Goal: Task Accomplishment & Management: Manage account settings

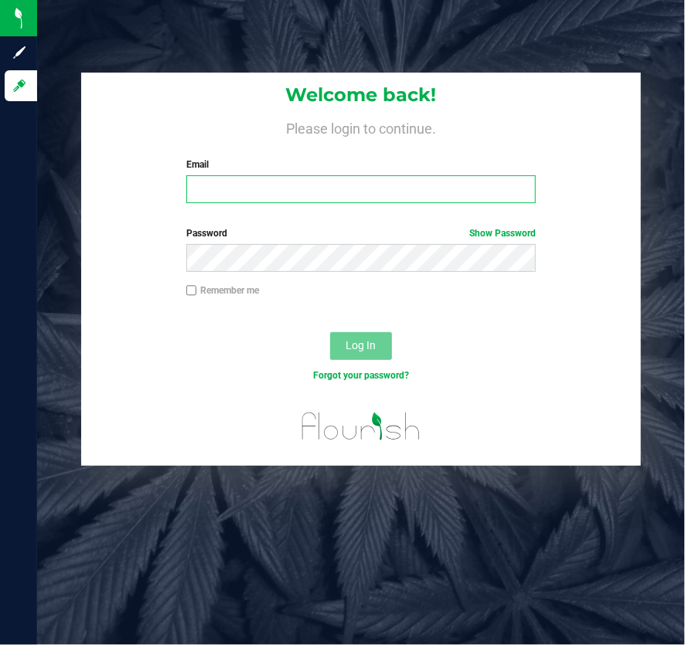
click at [363, 194] on input "Email" at bounding box center [360, 189] width 349 height 28
type input "[EMAIL_ADDRESS][DOMAIN_NAME]"
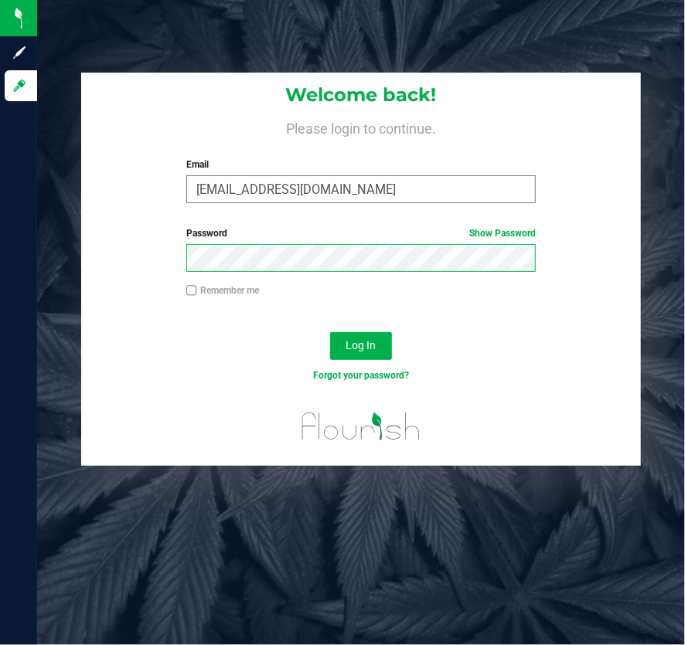
click at [330, 332] on button "Log In" at bounding box center [361, 346] width 62 height 28
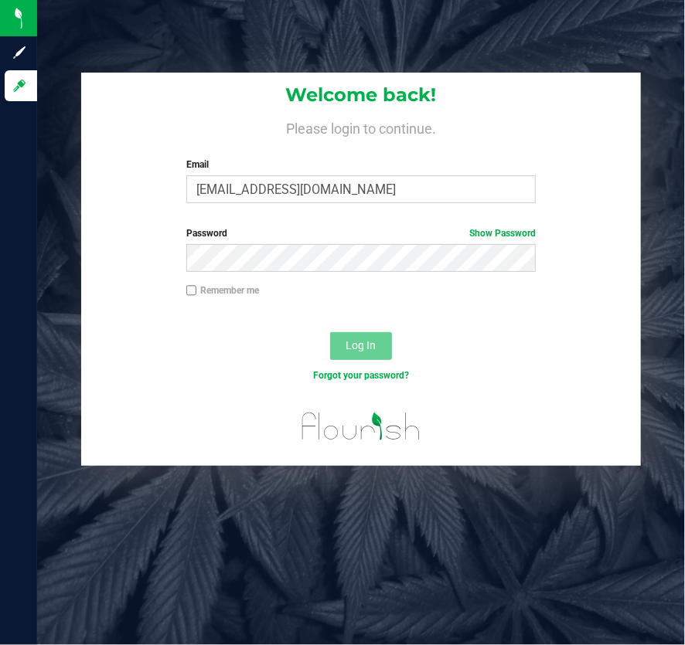
drag, startPoint x: 291, startPoint y: 233, endPoint x: 291, endPoint y: 243, distance: 10.0
click at [291, 233] on label "Password Show Password" at bounding box center [360, 233] width 349 height 14
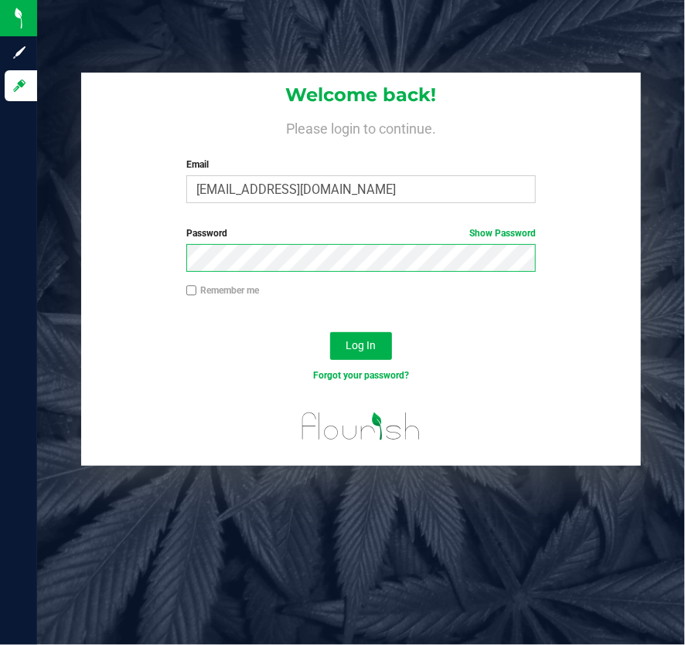
click at [330, 332] on button "Log In" at bounding box center [361, 346] width 62 height 28
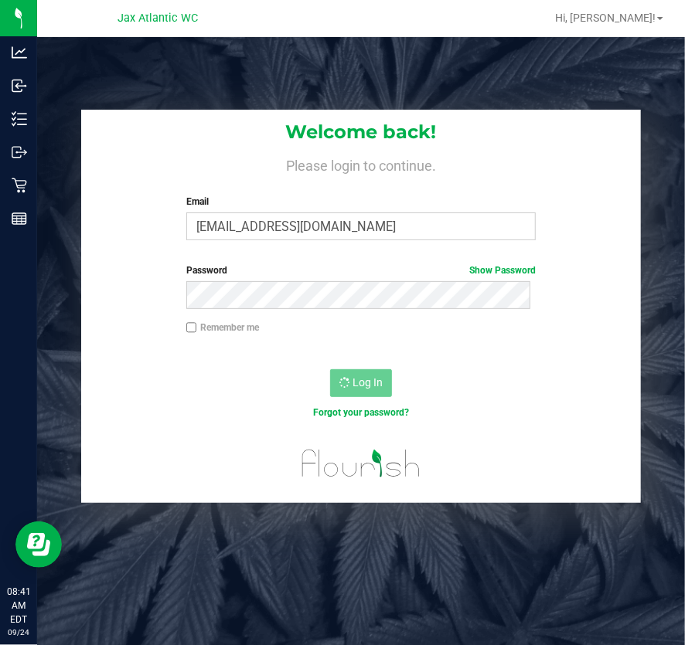
drag, startPoint x: 57, startPoint y: 200, endPoint x: 86, endPoint y: 200, distance: 28.6
click at [57, 200] on div "Welcome back! Please login to continue. Email [EMAIL_ADDRESS][DOMAIN_NAME] Requ…" at bounding box center [361, 306] width 671 height 393
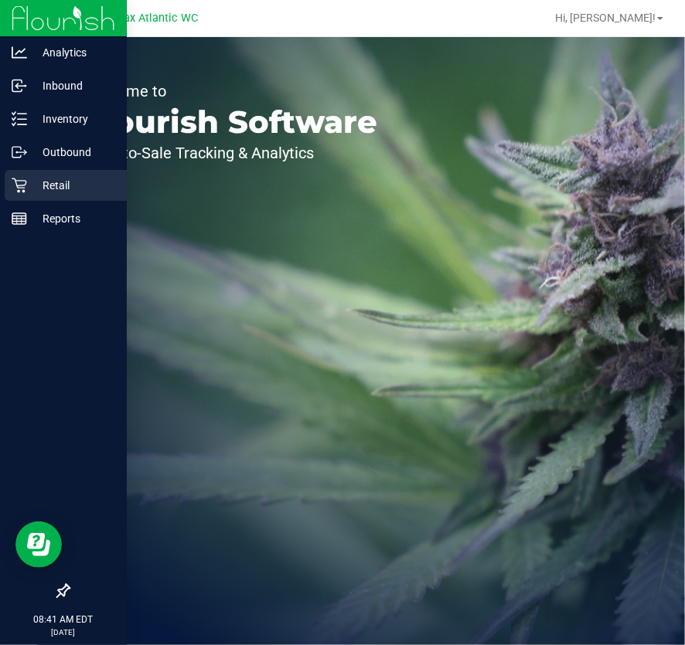
click at [28, 185] on p "Retail" at bounding box center [73, 185] width 93 height 19
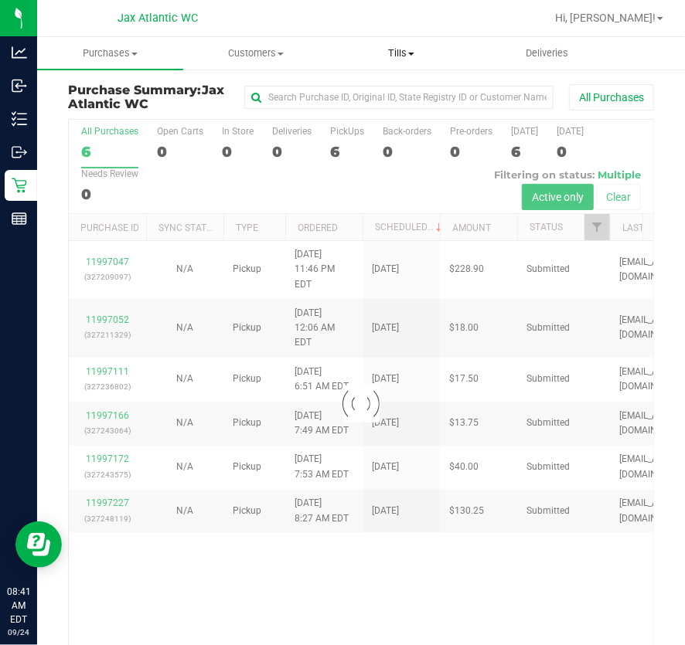
click at [409, 59] on span "Tills" at bounding box center [401, 53] width 145 height 14
click at [372, 87] on span "Manage tills" at bounding box center [380, 93] width 104 height 13
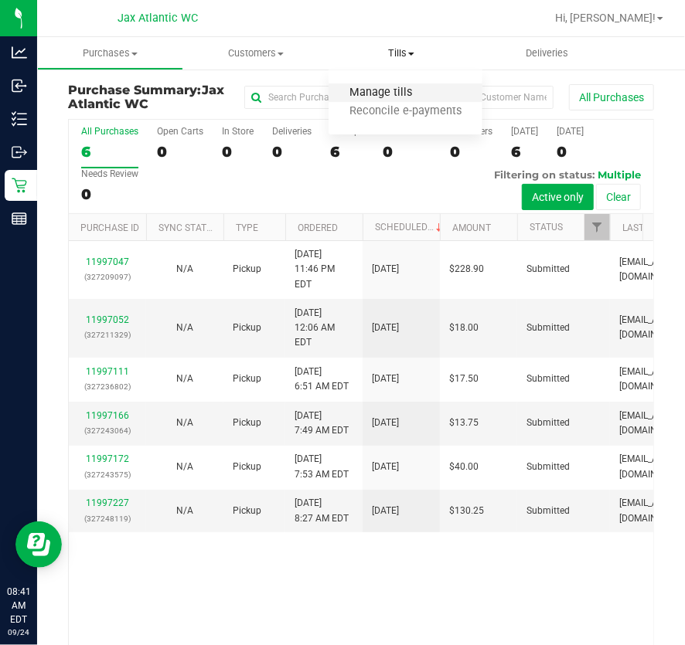
click at [410, 97] on span "Manage tills" at bounding box center [380, 93] width 104 height 13
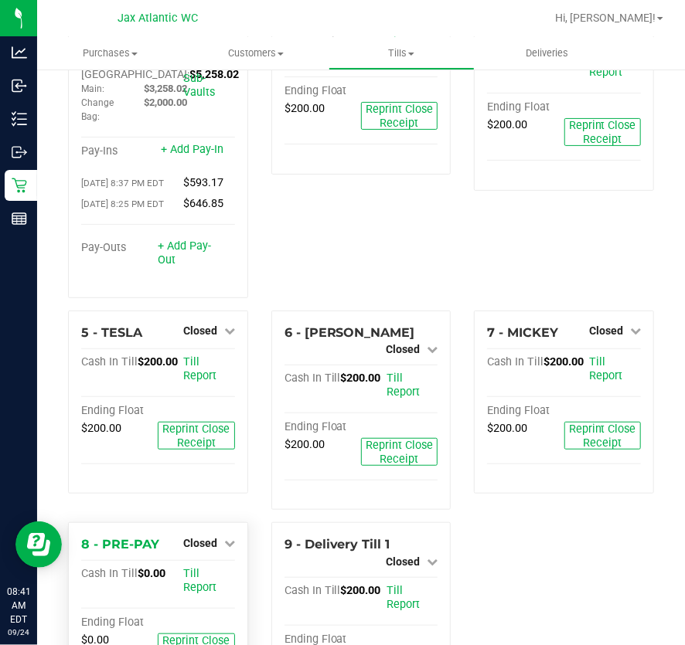
scroll to position [228, 0]
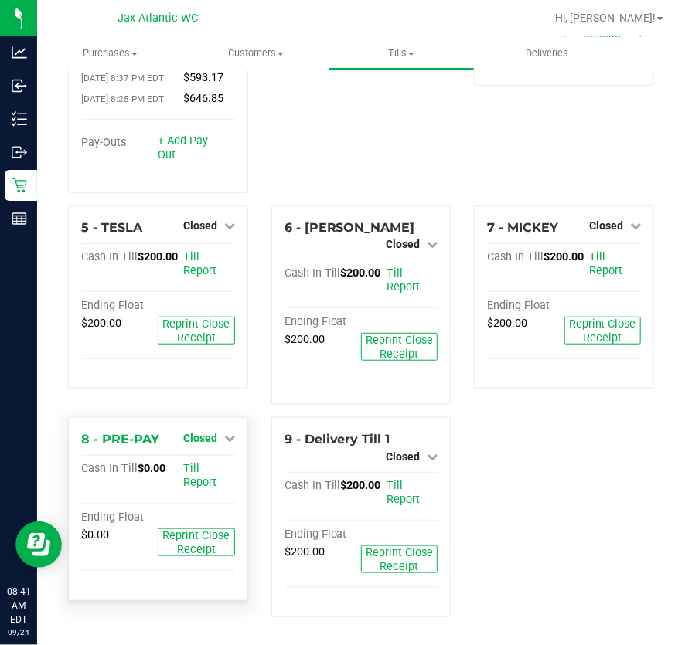
click at [208, 438] on span "Closed" at bounding box center [200, 438] width 34 height 12
click at [197, 471] on link "Open Till" at bounding box center [199, 470] width 41 height 12
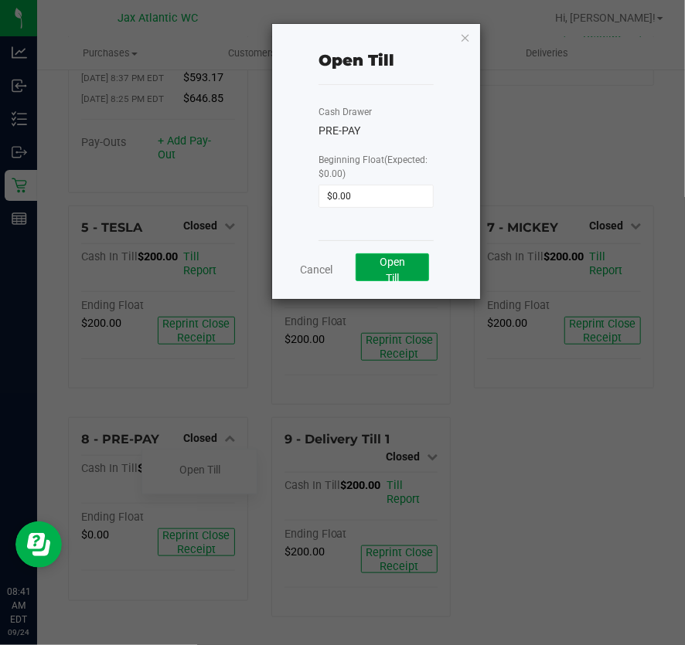
click at [383, 260] on span "Open Till" at bounding box center [393, 270] width 26 height 29
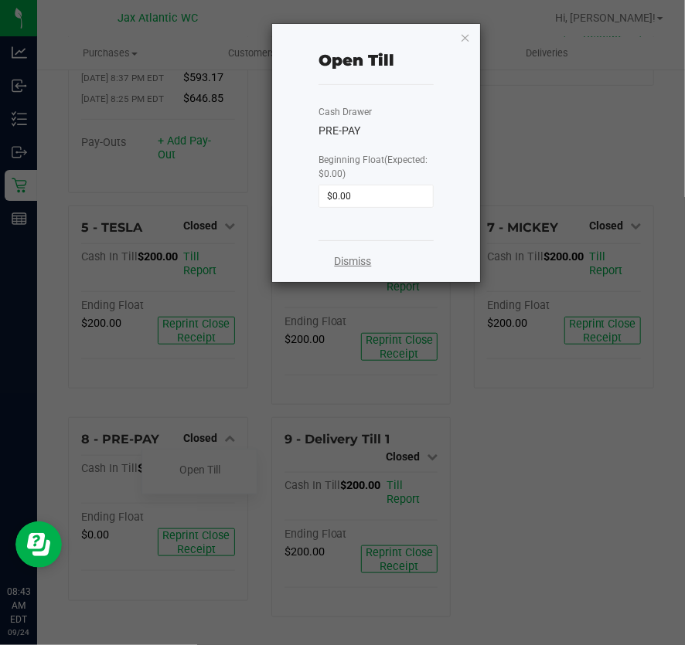
click at [352, 256] on link "Dismiss" at bounding box center [352, 262] width 37 height 16
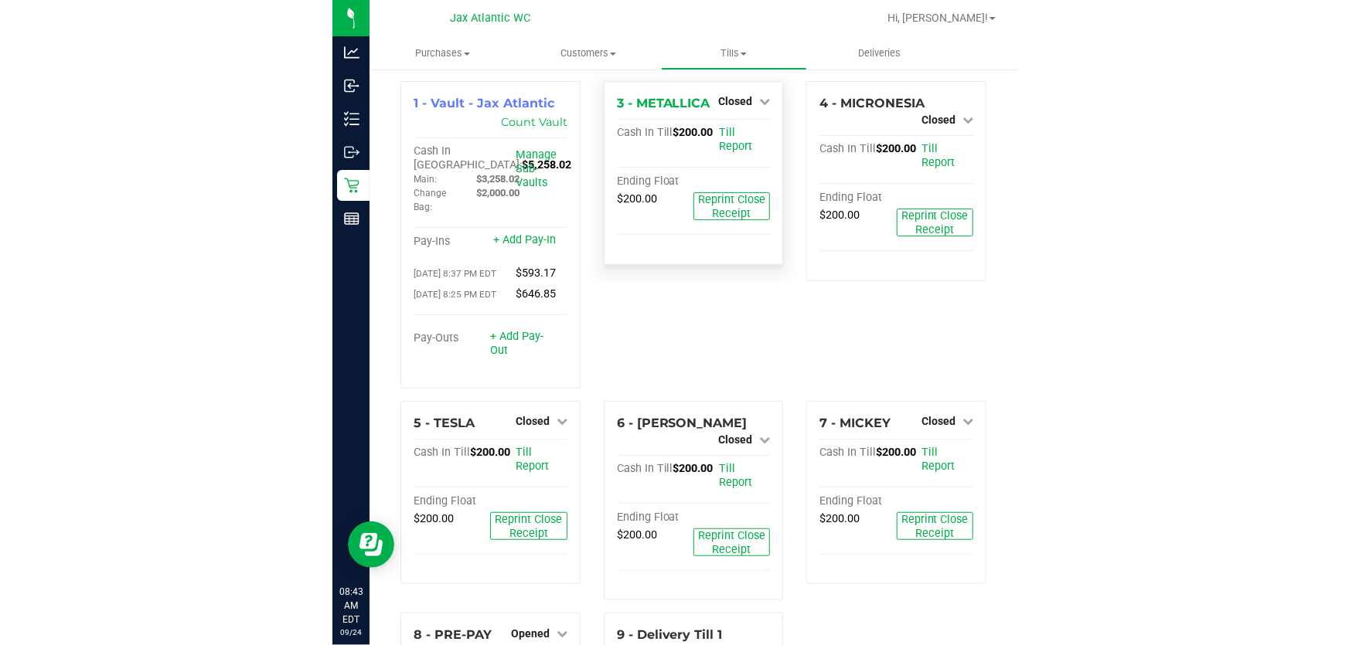
scroll to position [0, 0]
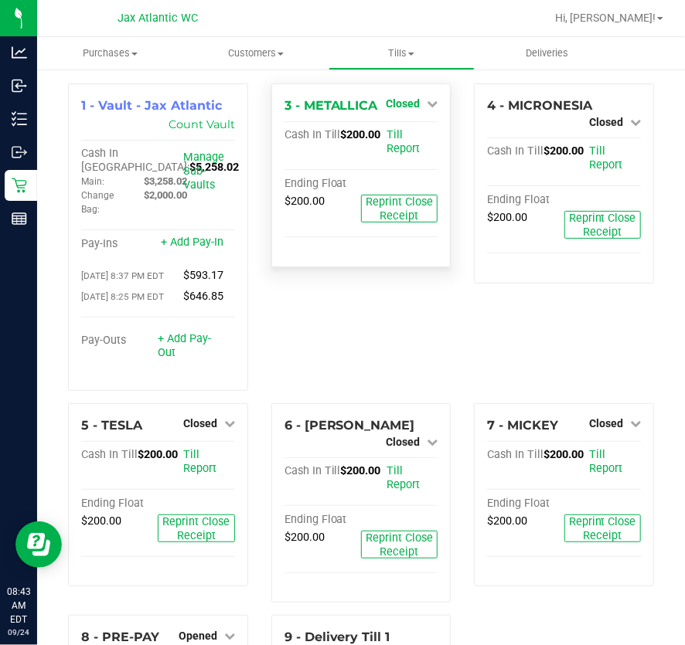
click at [404, 108] on span "Closed" at bounding box center [403, 103] width 34 height 12
click at [393, 147] on div at bounding box center [403, 148] width 114 height 4
click at [393, 134] on link "Open Till" at bounding box center [402, 136] width 41 height 12
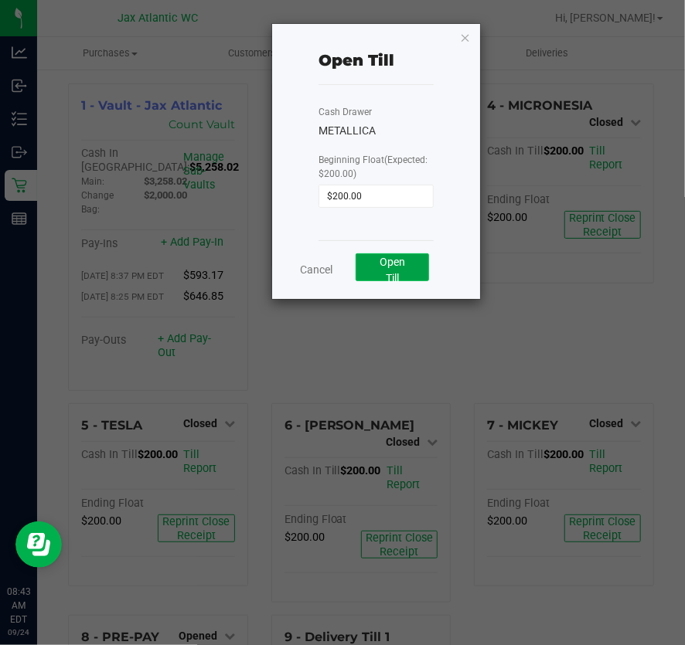
click at [389, 260] on span "Open Till" at bounding box center [393, 270] width 26 height 29
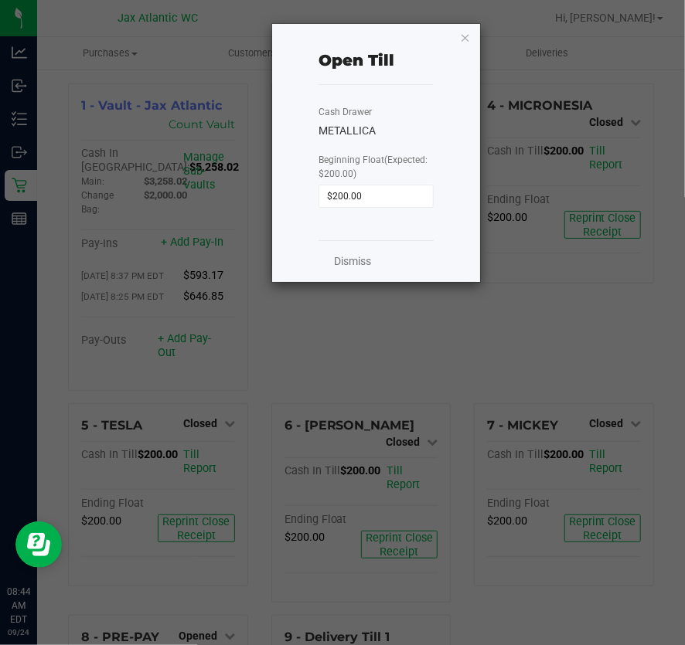
click at [363, 247] on div "Dismiss" at bounding box center [375, 261] width 114 height 42
click at [362, 252] on div "Dismiss" at bounding box center [375, 261] width 114 height 42
click at [356, 271] on div "Dismiss" at bounding box center [375, 261] width 114 height 42
click at [362, 259] on link "Dismiss" at bounding box center [352, 262] width 37 height 16
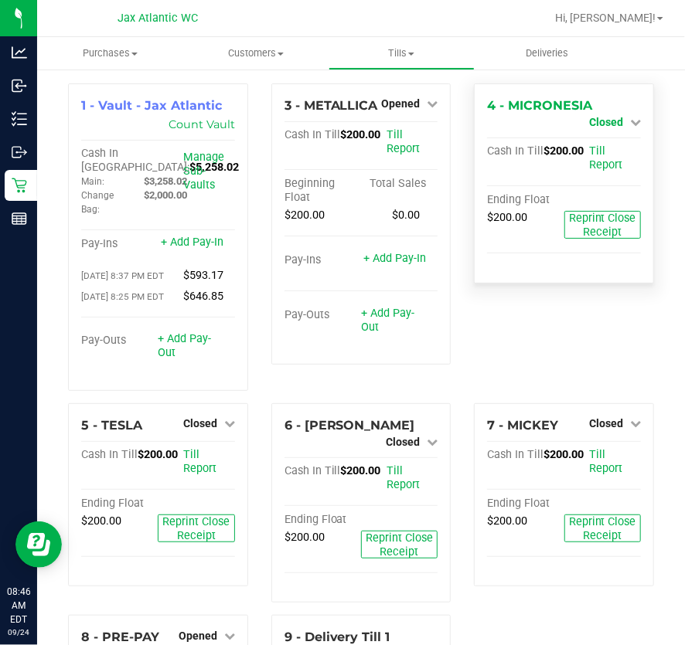
click at [594, 116] on span "Closed" at bounding box center [606, 122] width 34 height 12
click at [591, 130] on link "Open Till" at bounding box center [605, 136] width 41 height 12
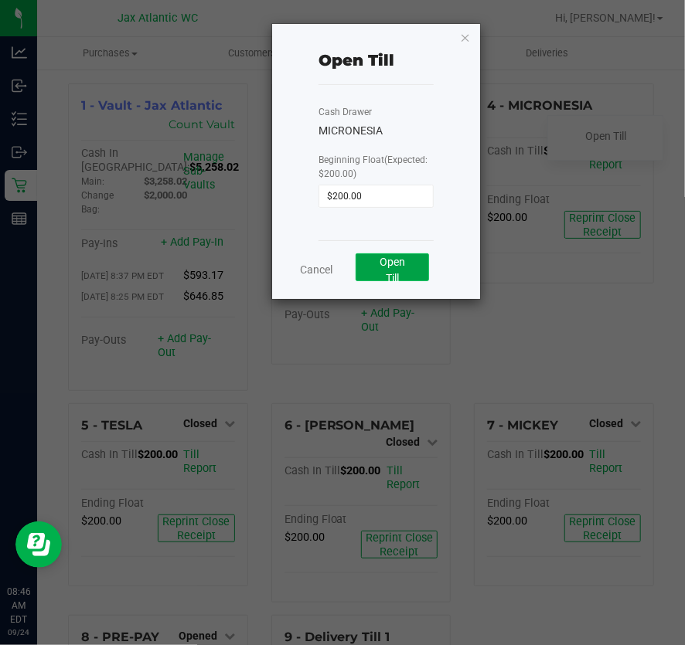
click at [409, 267] on button "Open Till" at bounding box center [392, 268] width 73 height 28
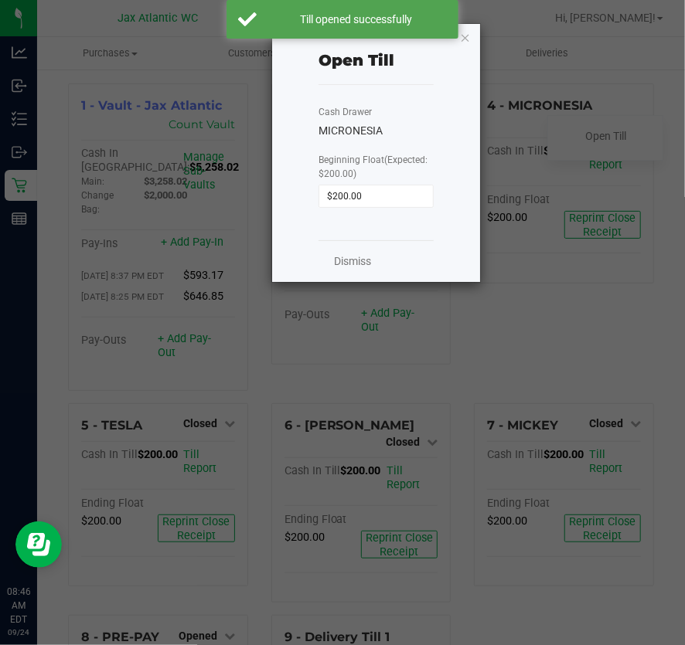
click at [373, 257] on div "Dismiss" at bounding box center [375, 261] width 114 height 42
click at [368, 260] on link "Dismiss" at bounding box center [352, 262] width 37 height 16
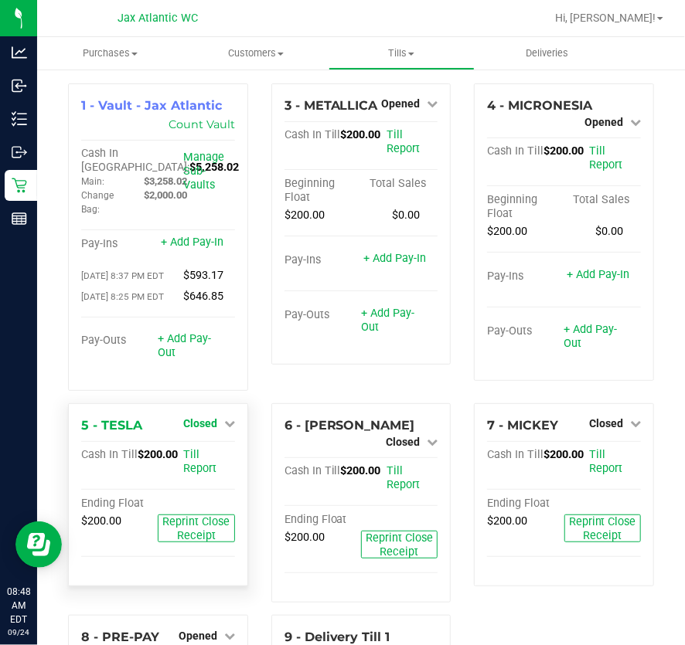
click at [216, 430] on link "Closed" at bounding box center [209, 423] width 52 height 12
click at [197, 461] on link "Open Till" at bounding box center [199, 455] width 41 height 12
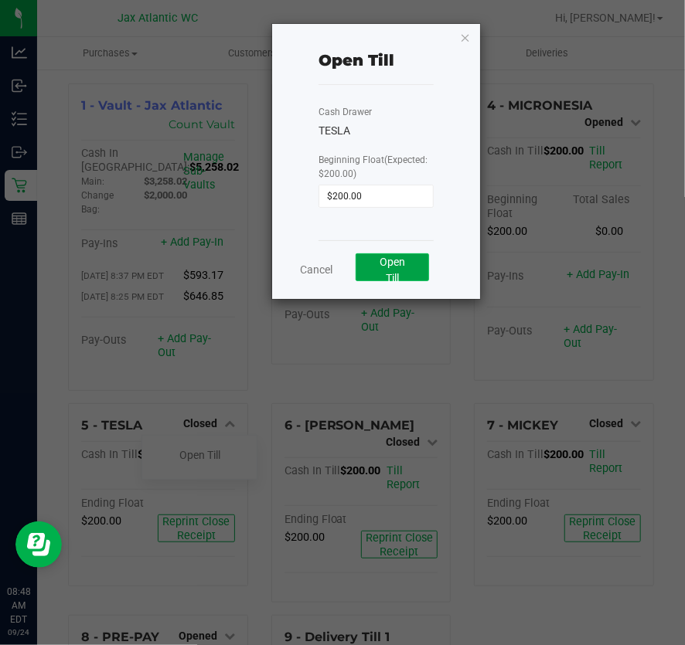
click at [383, 256] on span "Open Till" at bounding box center [393, 270] width 26 height 29
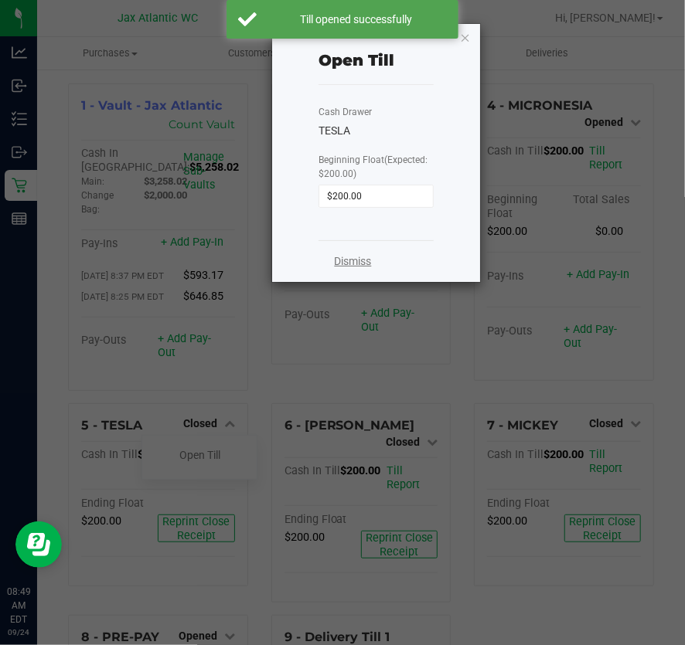
click at [360, 257] on link "Dismiss" at bounding box center [352, 262] width 37 height 16
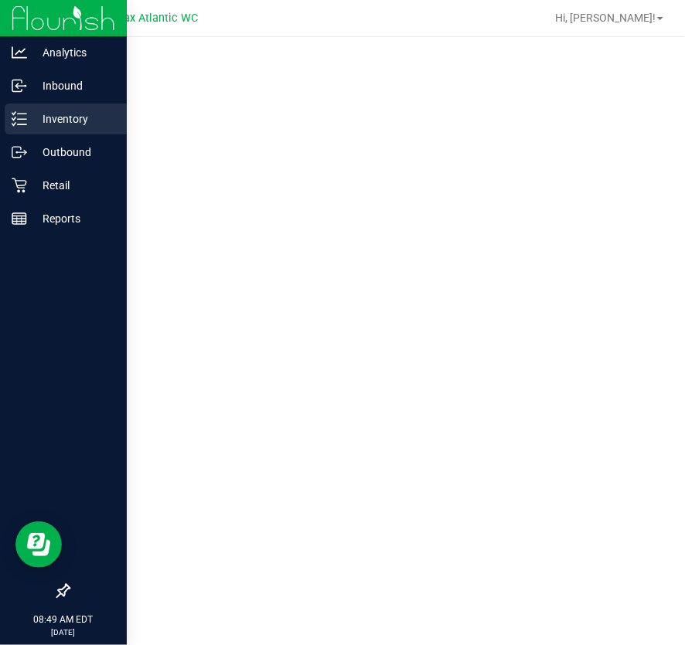
click at [31, 117] on p "Inventory" at bounding box center [73, 119] width 93 height 19
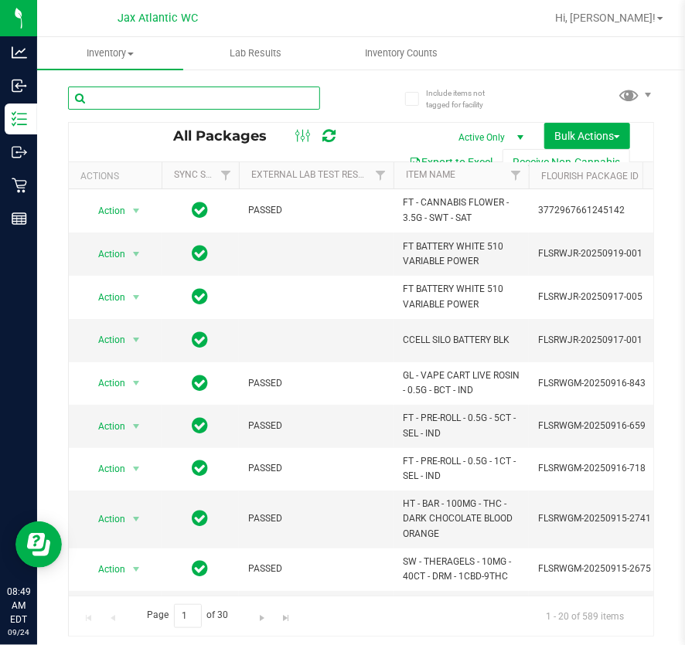
click at [229, 92] on input "text" at bounding box center [194, 98] width 252 height 23
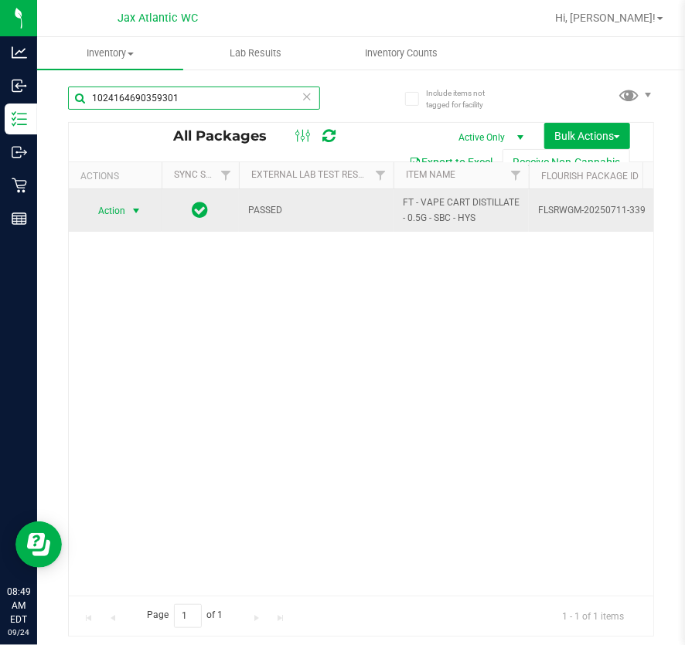
type input "1024164690359301"
click at [135, 212] on span "select" at bounding box center [136, 211] width 12 height 12
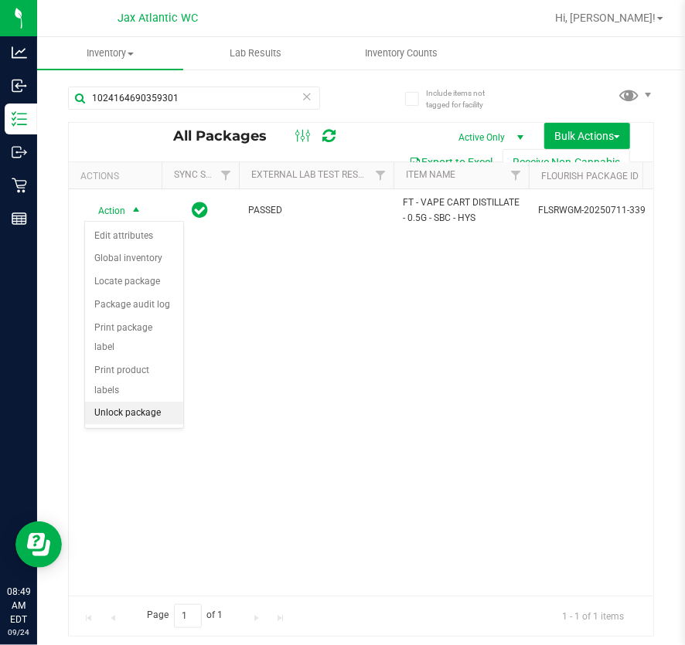
click at [175, 402] on li "Unlock package" at bounding box center [134, 413] width 98 height 23
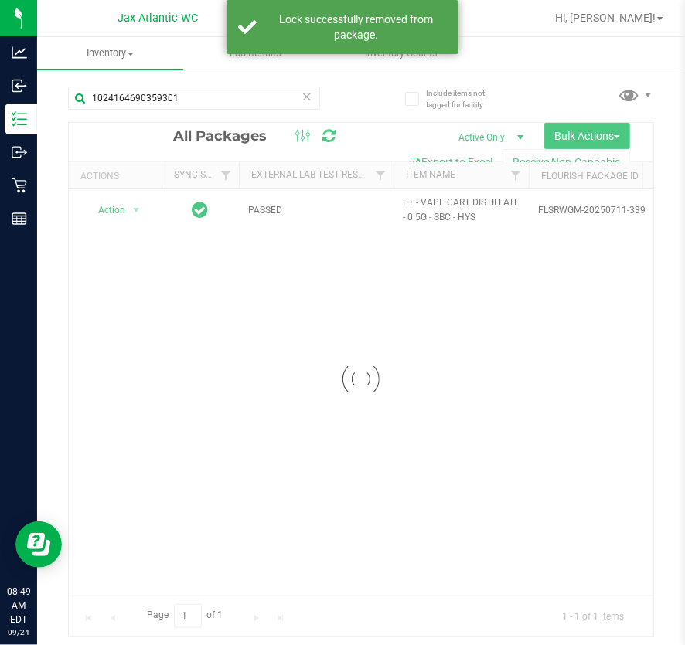
click at [133, 209] on div at bounding box center [361, 379] width 584 height 513
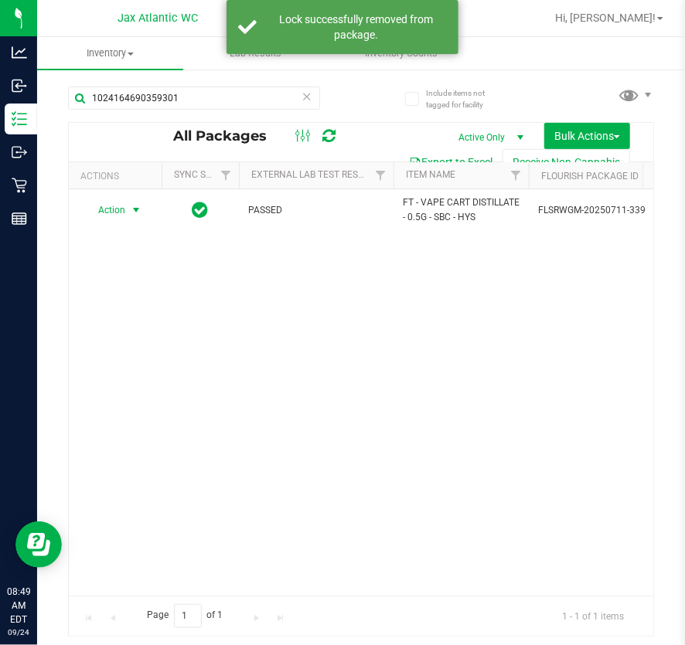
click at [133, 209] on span "select" at bounding box center [136, 210] width 12 height 12
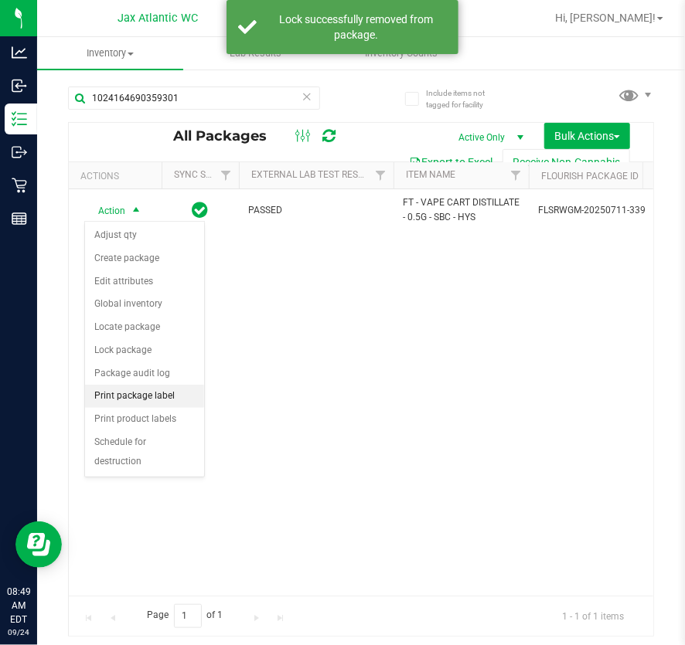
click at [167, 397] on li "Print package label" at bounding box center [144, 396] width 119 height 23
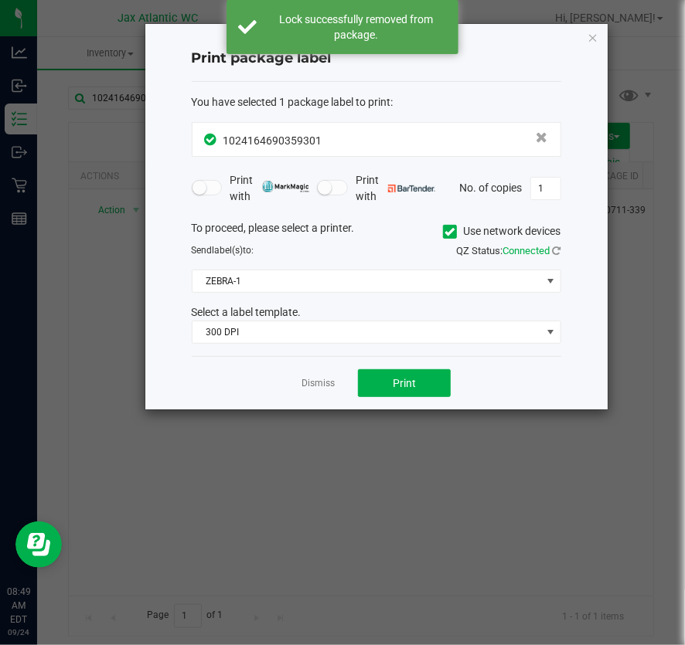
click at [247, 293] on div "To proceed, please select a printer. Use network devices Send label(s) to: QZ S…" at bounding box center [376, 282] width 369 height 124
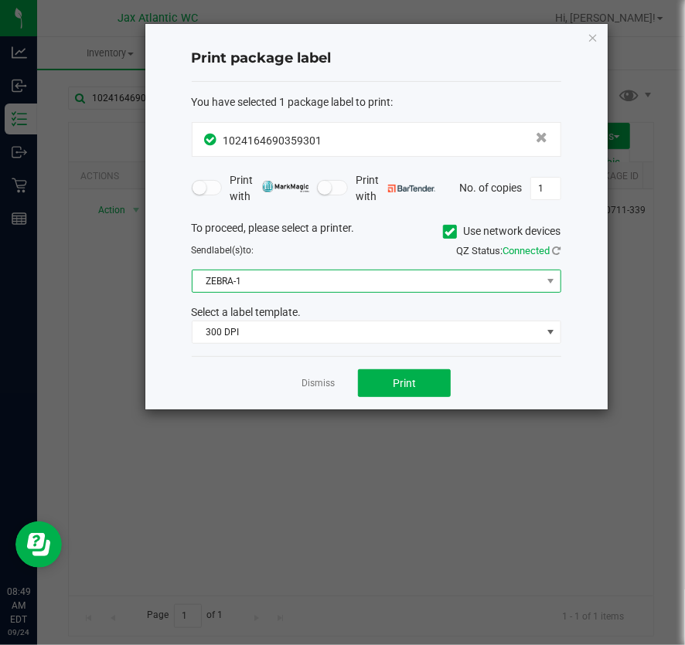
click at [258, 284] on span "ZEBRA-1" at bounding box center [366, 282] width 349 height 22
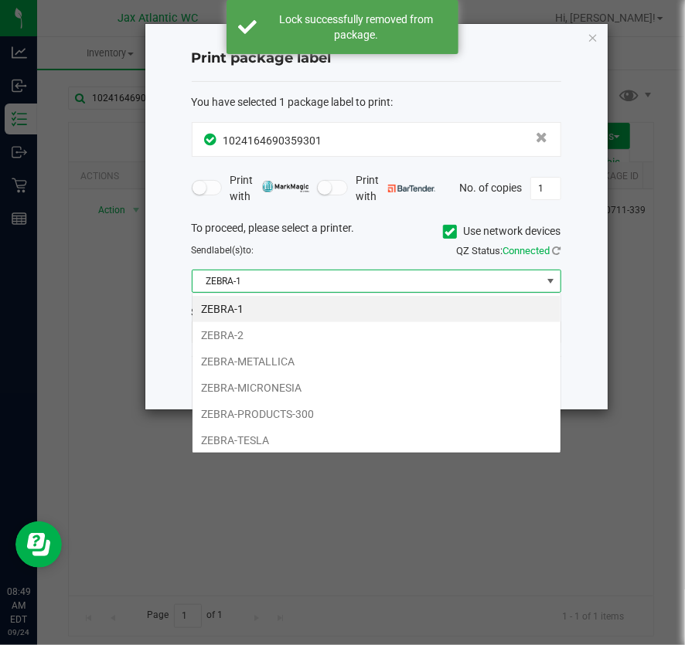
scroll to position [23, 369]
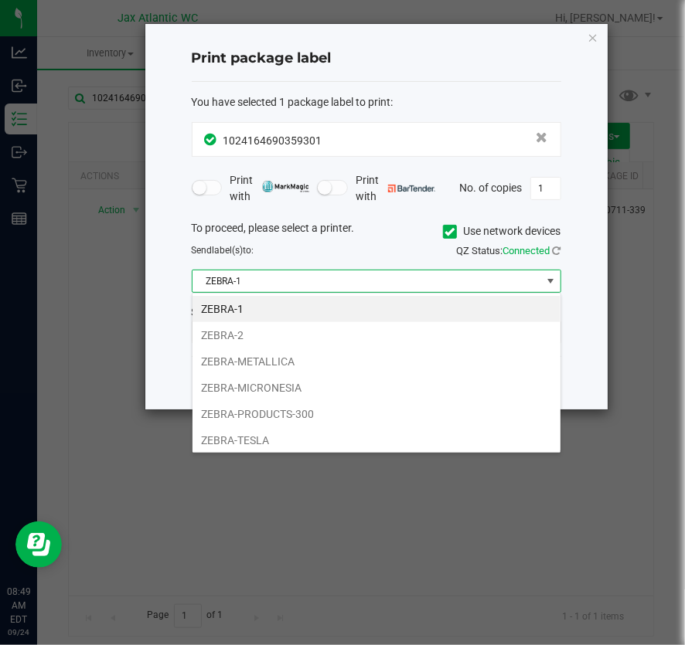
click at [271, 314] on li "ZEBRA-1" at bounding box center [376, 309] width 368 height 26
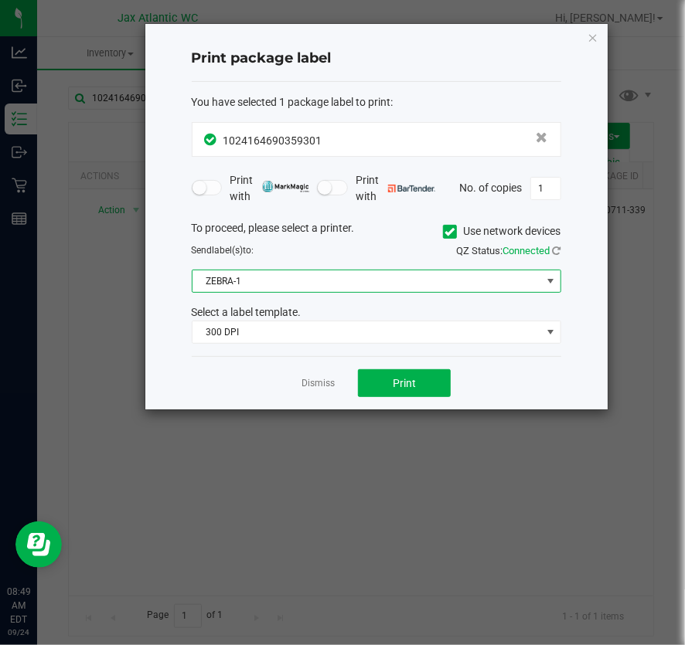
click at [254, 343] on div "You have selected 1 package label to print : 1024164690359301 Print with Print …" at bounding box center [376, 219] width 369 height 275
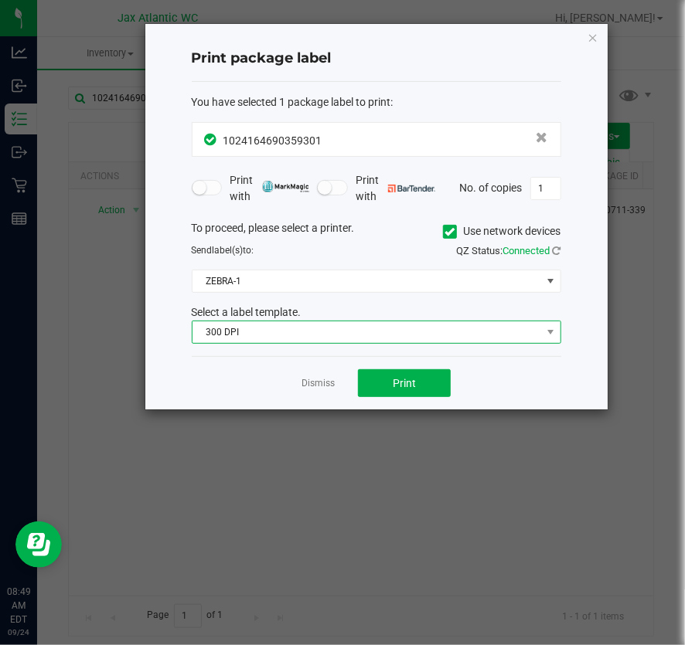
click at [257, 336] on span "300 DPI" at bounding box center [366, 333] width 349 height 22
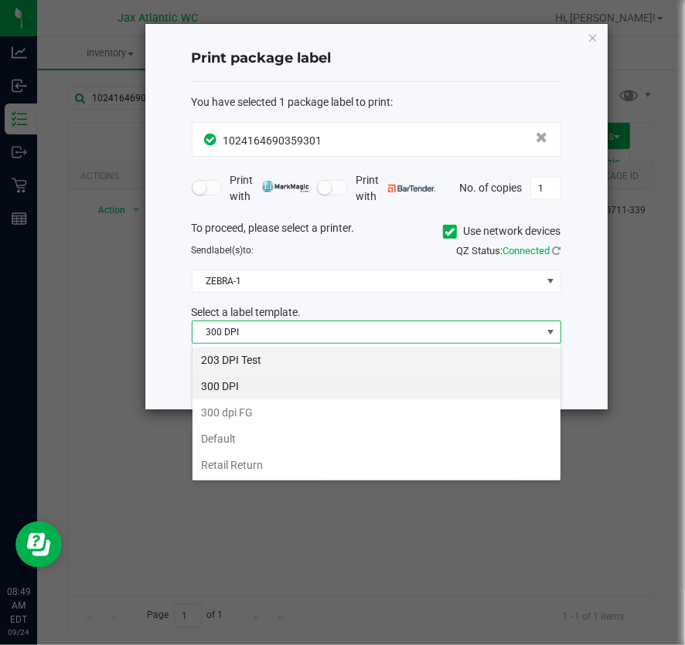
click at [247, 355] on li "203 DPI Test" at bounding box center [376, 360] width 368 height 26
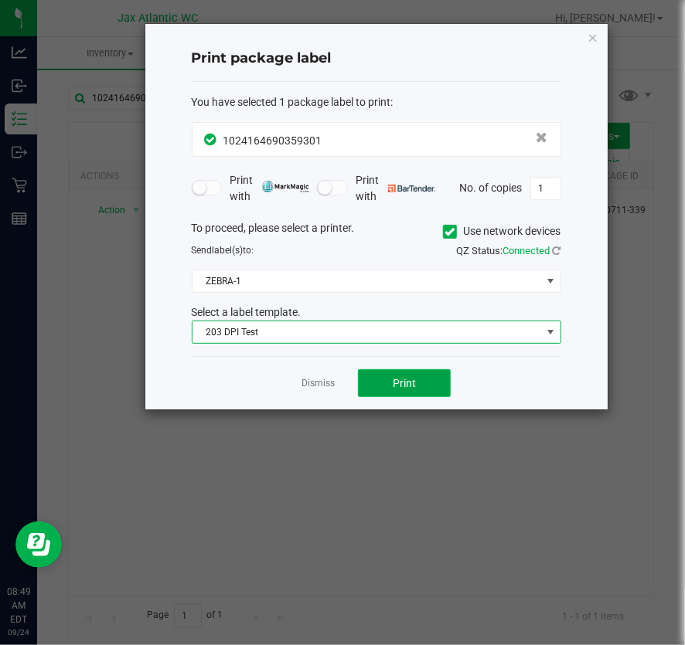
click at [422, 392] on button "Print" at bounding box center [404, 383] width 93 height 28
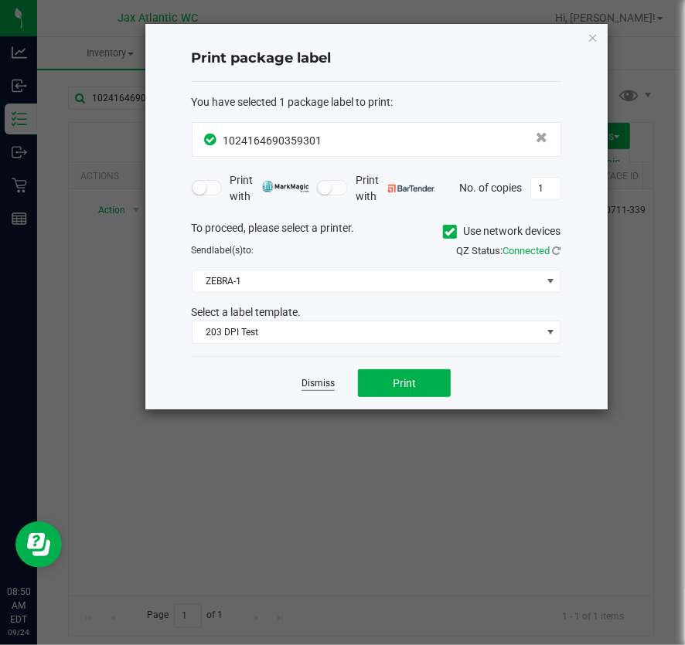
click at [313, 384] on link "Dismiss" at bounding box center [317, 383] width 33 height 13
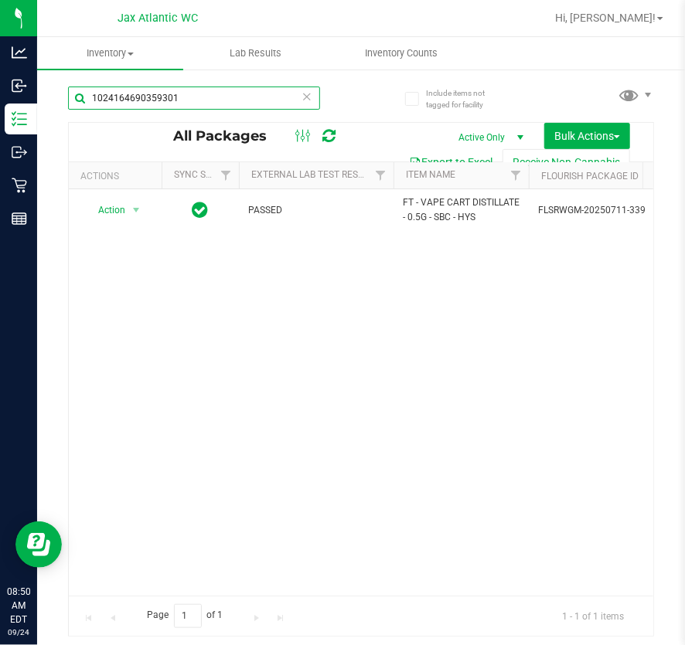
click at [196, 88] on input "1024164690359301" at bounding box center [194, 98] width 252 height 23
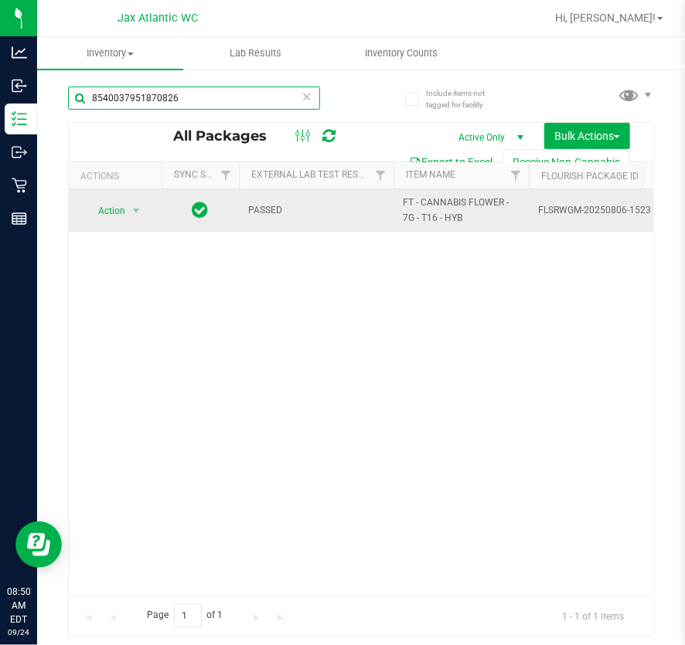
type input "8540037951870826"
click at [108, 196] on td "Action Action Edit attributes Global inventory Locate package Package audit log…" at bounding box center [115, 210] width 93 height 43
click at [113, 210] on span "Action" at bounding box center [105, 211] width 42 height 22
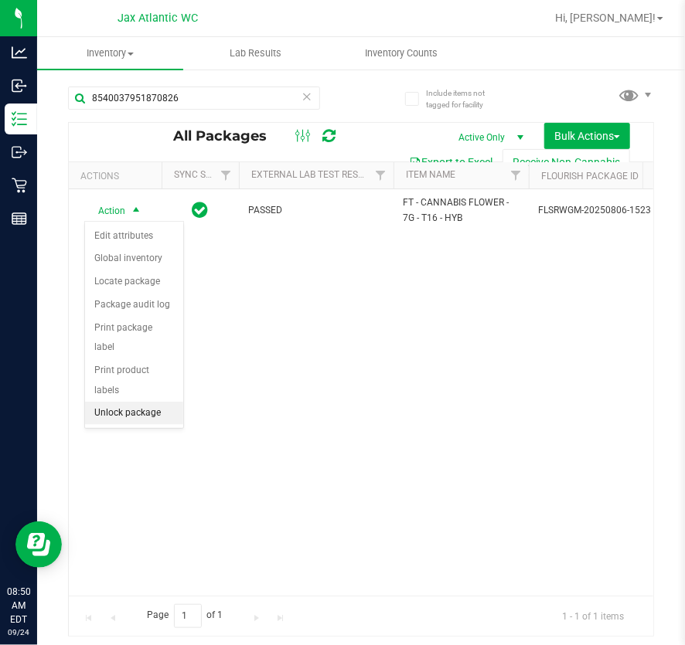
click at [167, 402] on li "Unlock package" at bounding box center [134, 413] width 98 height 23
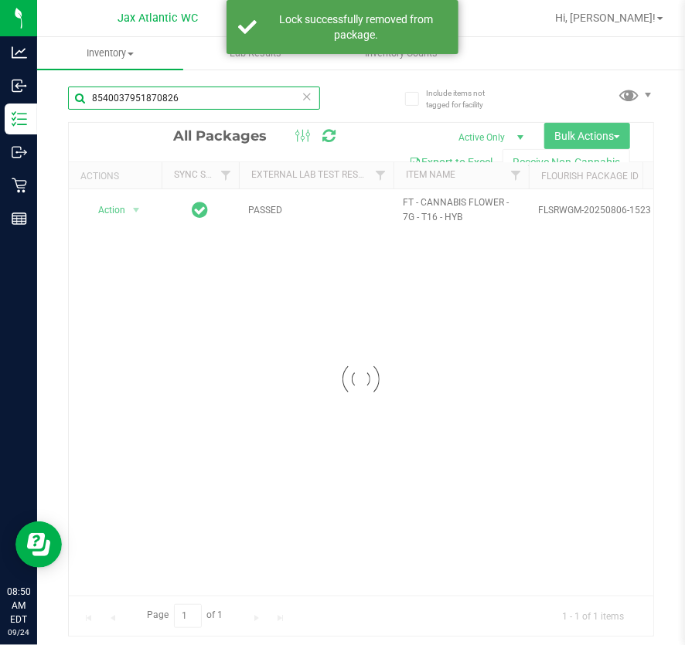
click at [191, 95] on input "8540037951870826" at bounding box center [194, 98] width 252 height 23
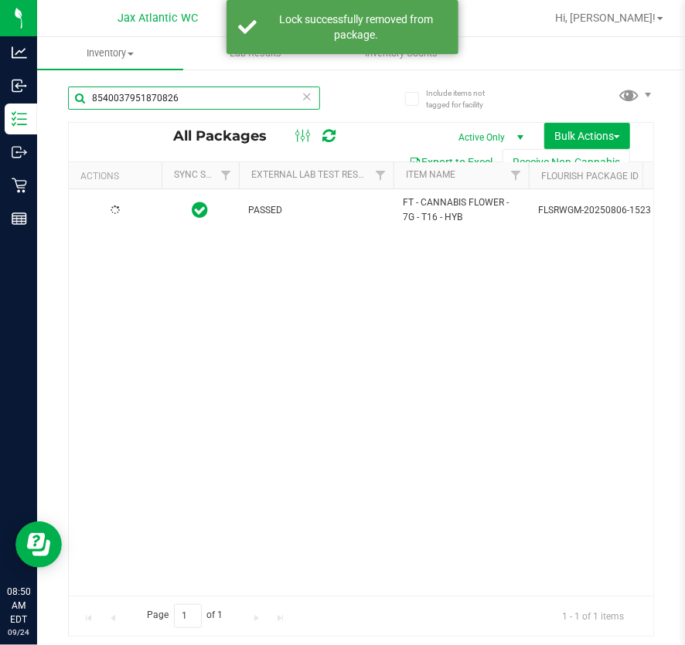
click at [191, 94] on input "8540037951870826" at bounding box center [194, 98] width 252 height 23
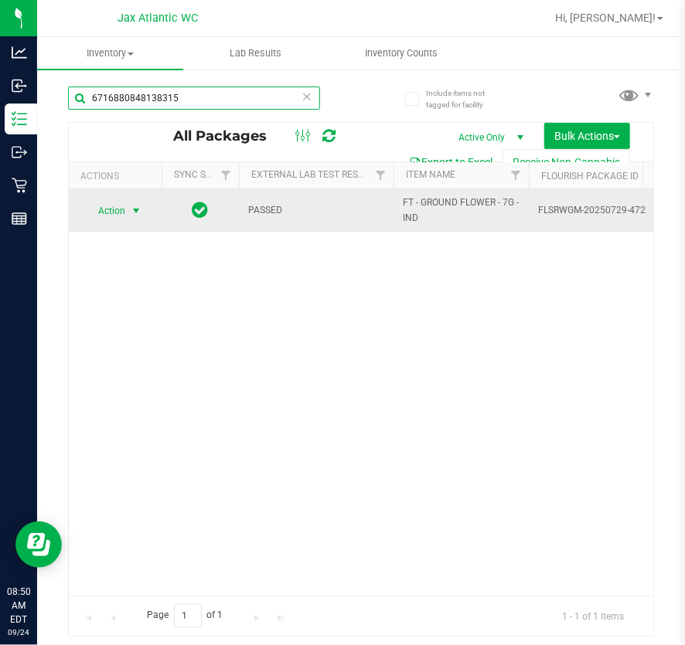
type input "6716880848138315"
click at [132, 209] on span "select" at bounding box center [136, 211] width 12 height 12
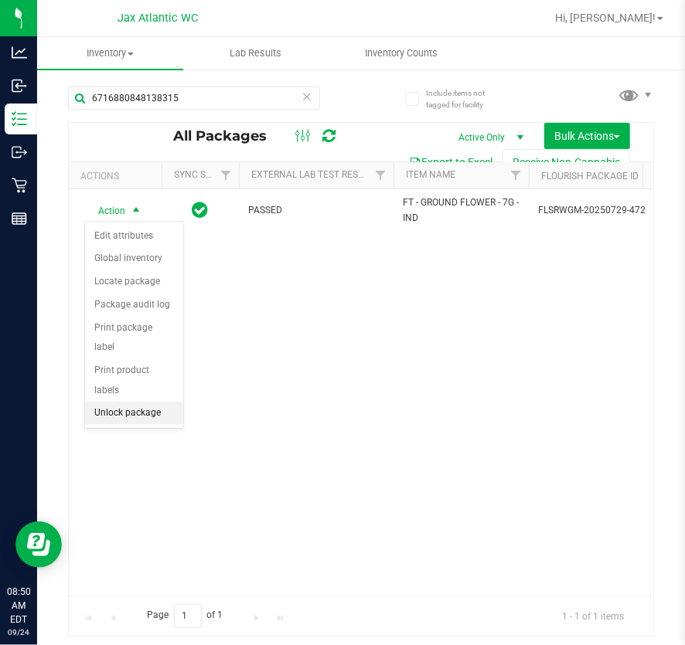
click at [136, 402] on li "Unlock package" at bounding box center [134, 413] width 98 height 23
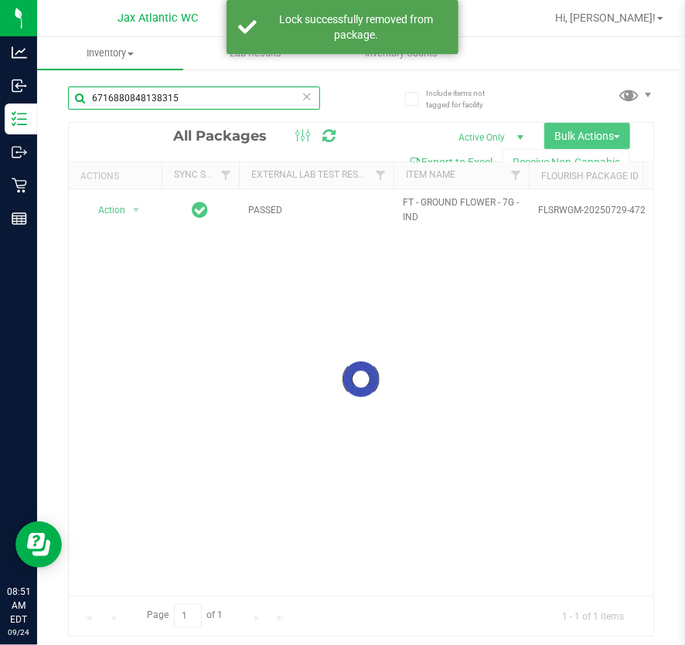
click at [196, 97] on input "6716880848138315" at bounding box center [194, 98] width 252 height 23
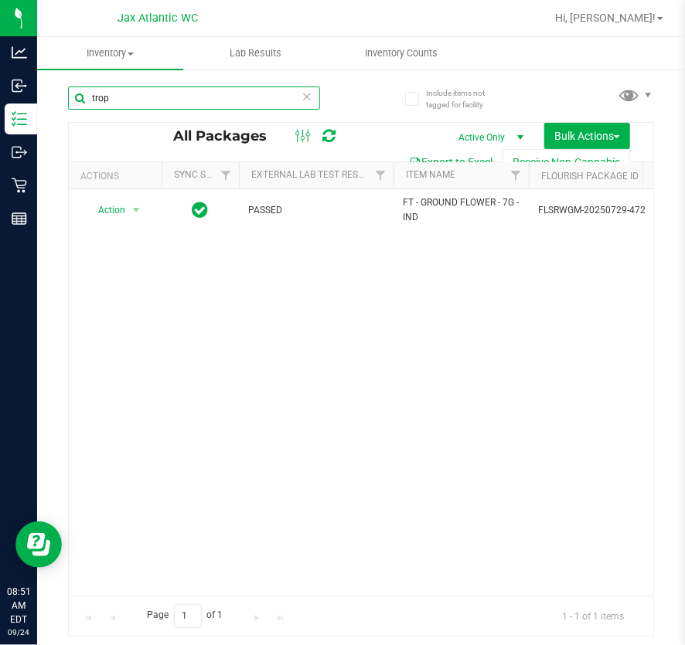
type input "trop"
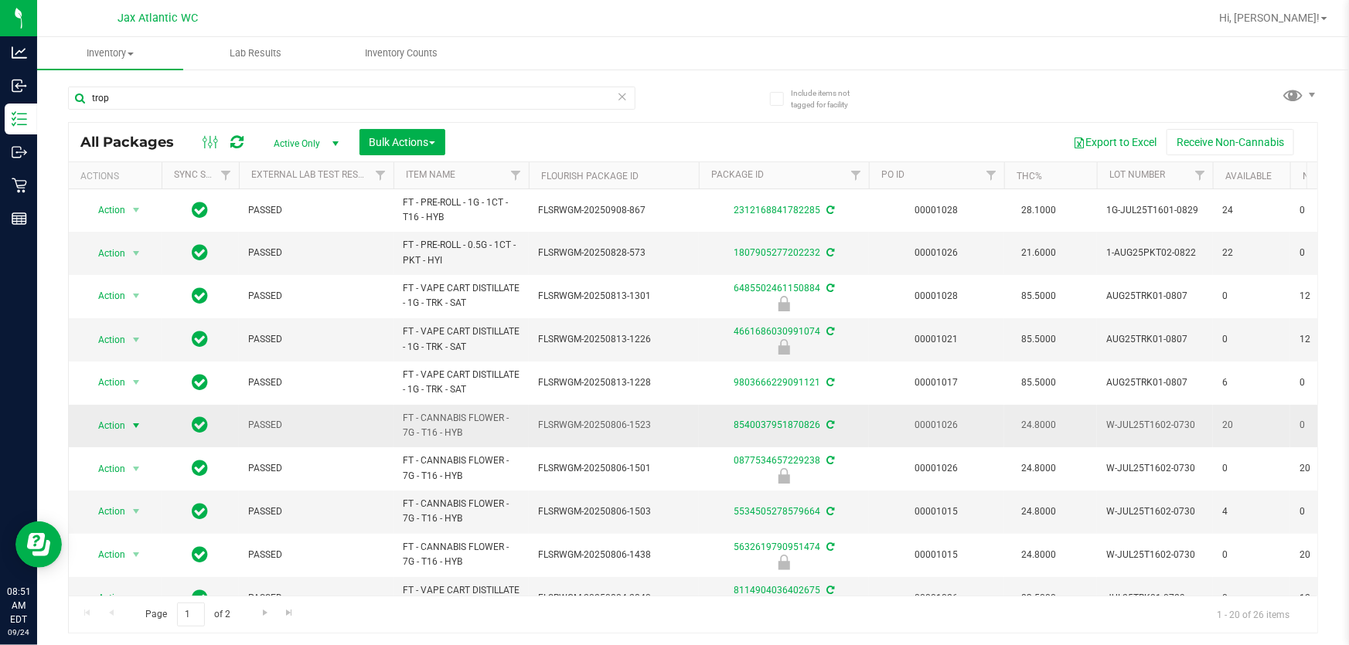
click at [118, 422] on span "Action" at bounding box center [105, 426] width 42 height 22
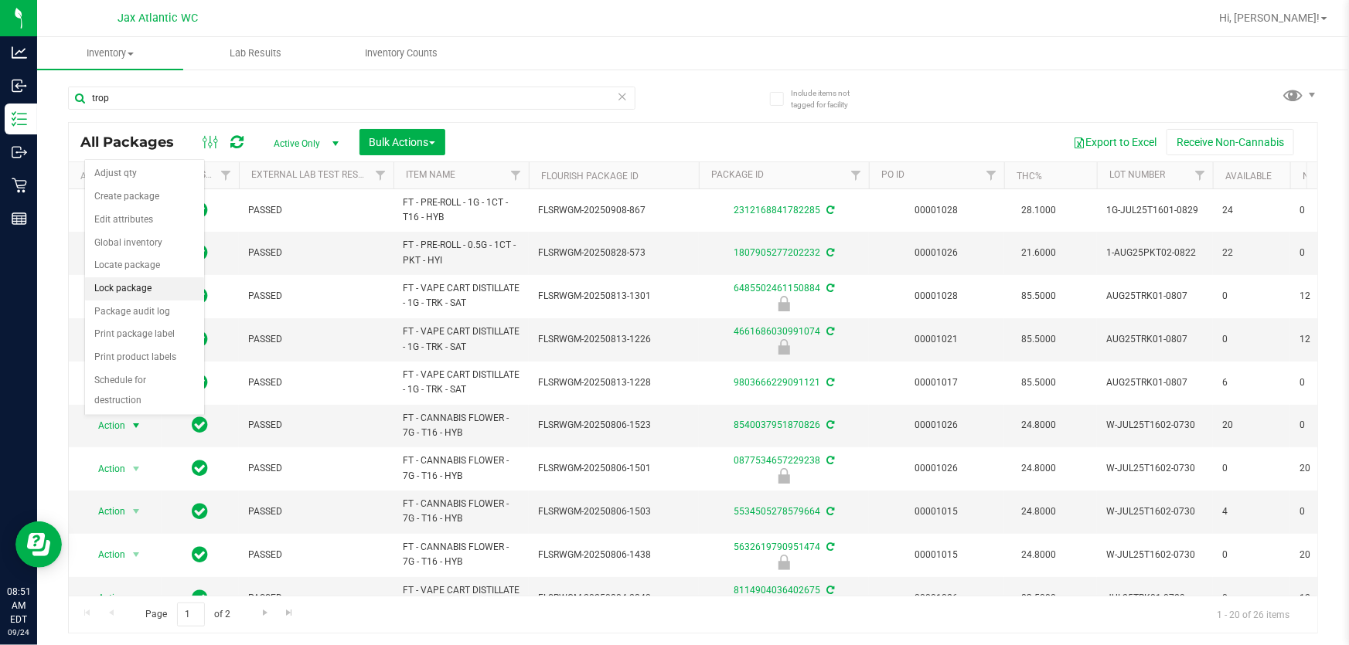
click at [137, 290] on li "Lock package" at bounding box center [144, 288] width 119 height 23
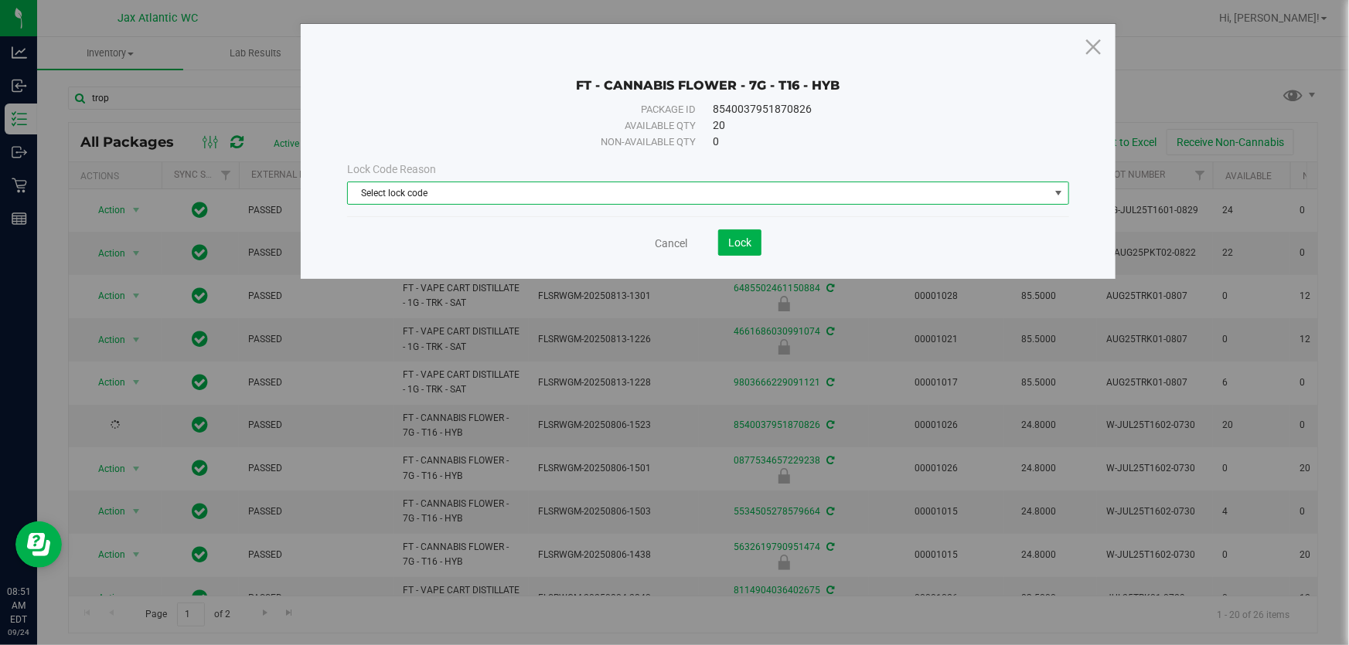
click at [486, 197] on span "Select lock code" at bounding box center [698, 193] width 701 height 22
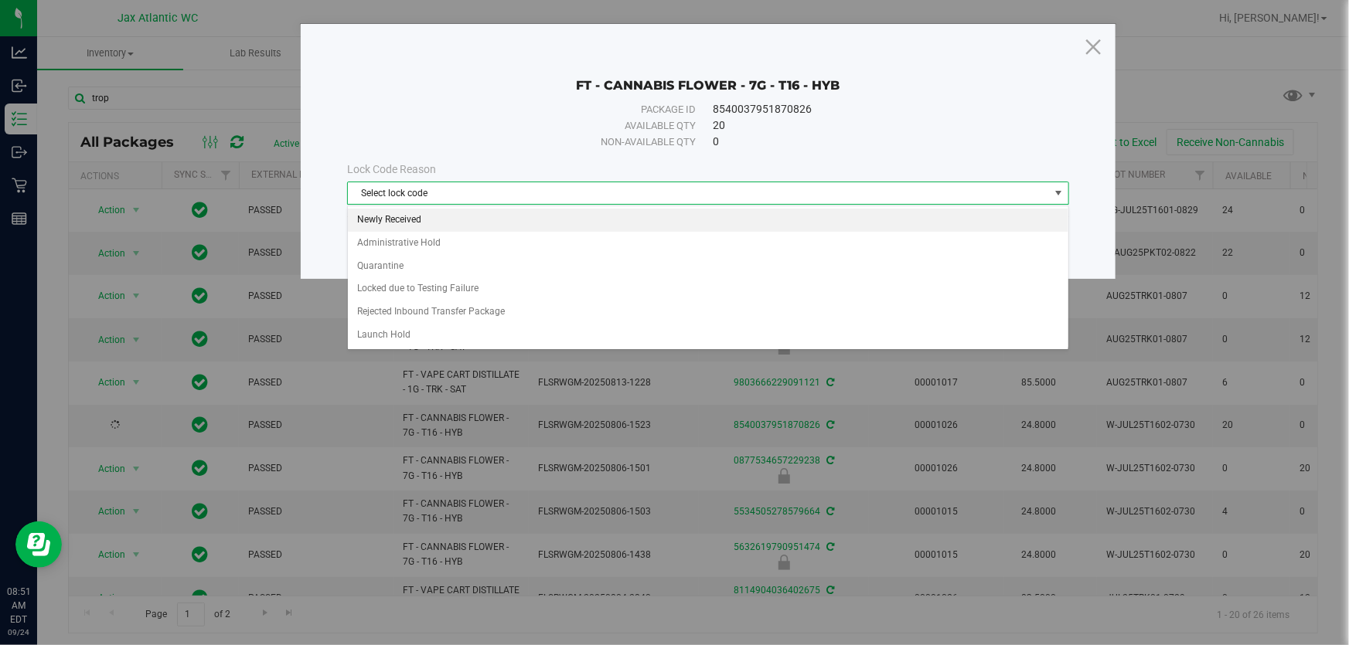
click at [450, 215] on li "Newly Received" at bounding box center [708, 220] width 720 height 23
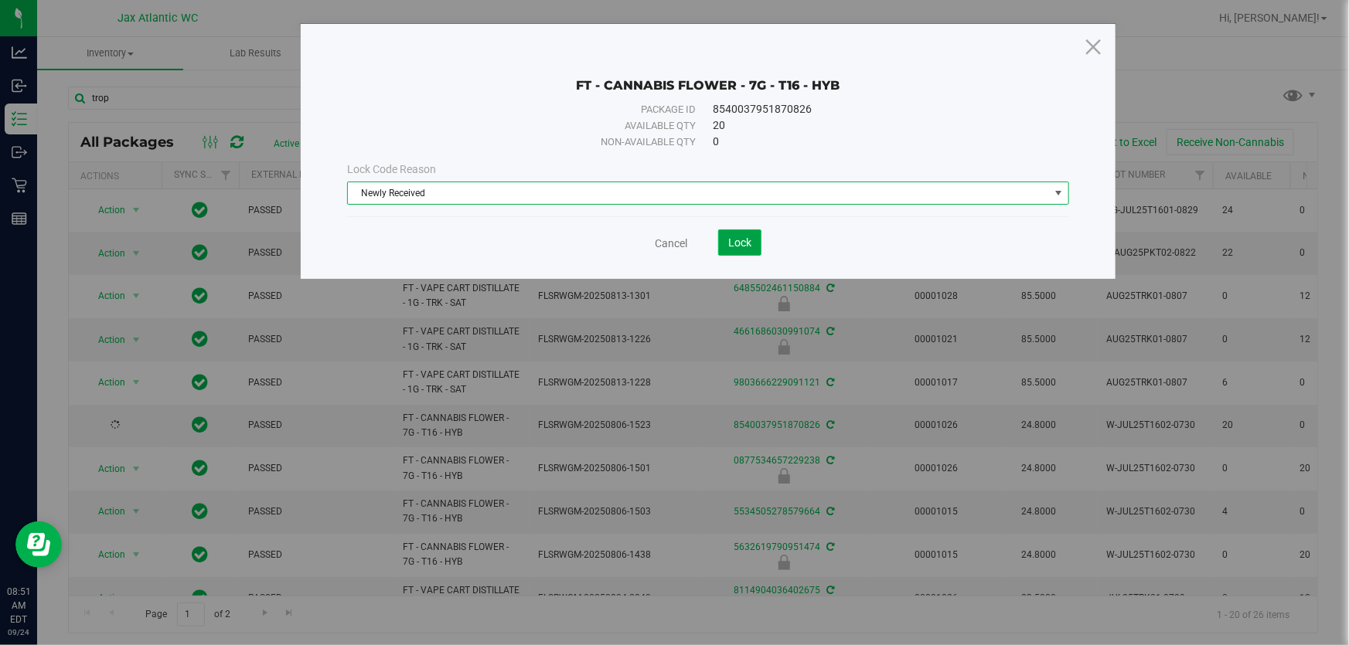
click at [684, 248] on span "Lock" at bounding box center [739, 243] width 23 height 12
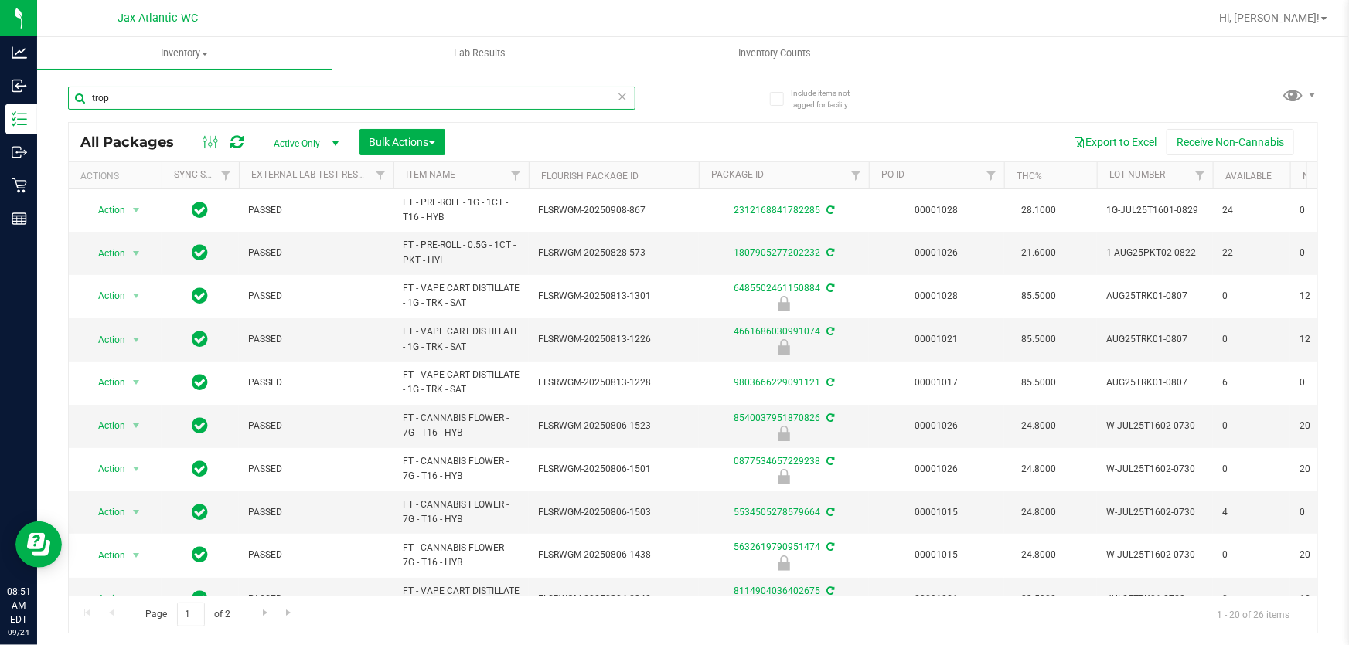
click at [243, 108] on input "trop" at bounding box center [351, 98] width 567 height 23
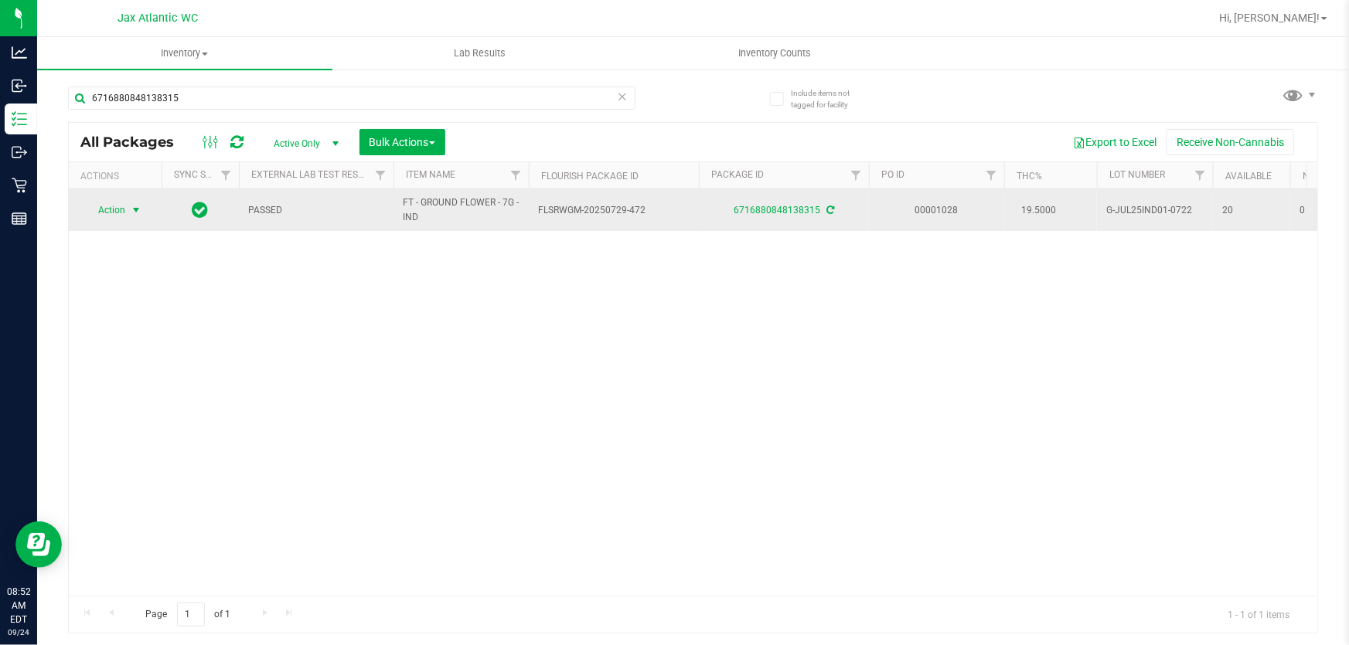
click at [116, 209] on span "Action" at bounding box center [105, 210] width 42 height 22
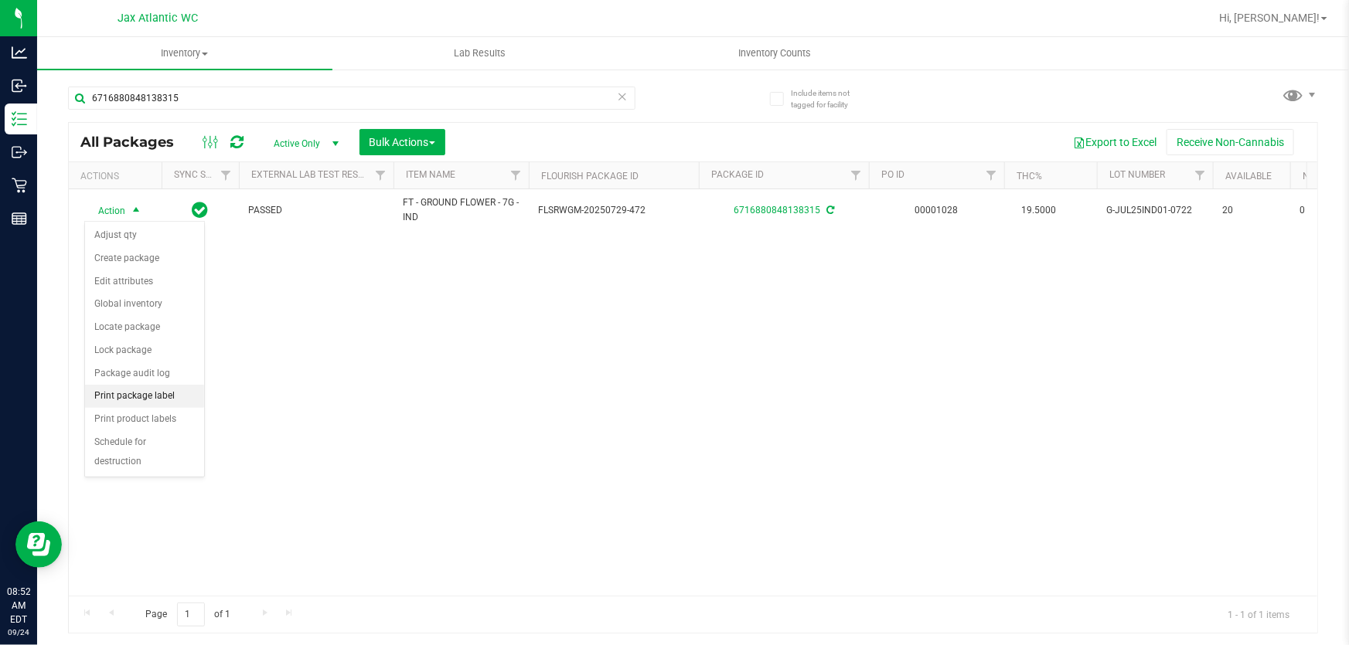
click at [160, 396] on li "Print package label" at bounding box center [144, 396] width 119 height 23
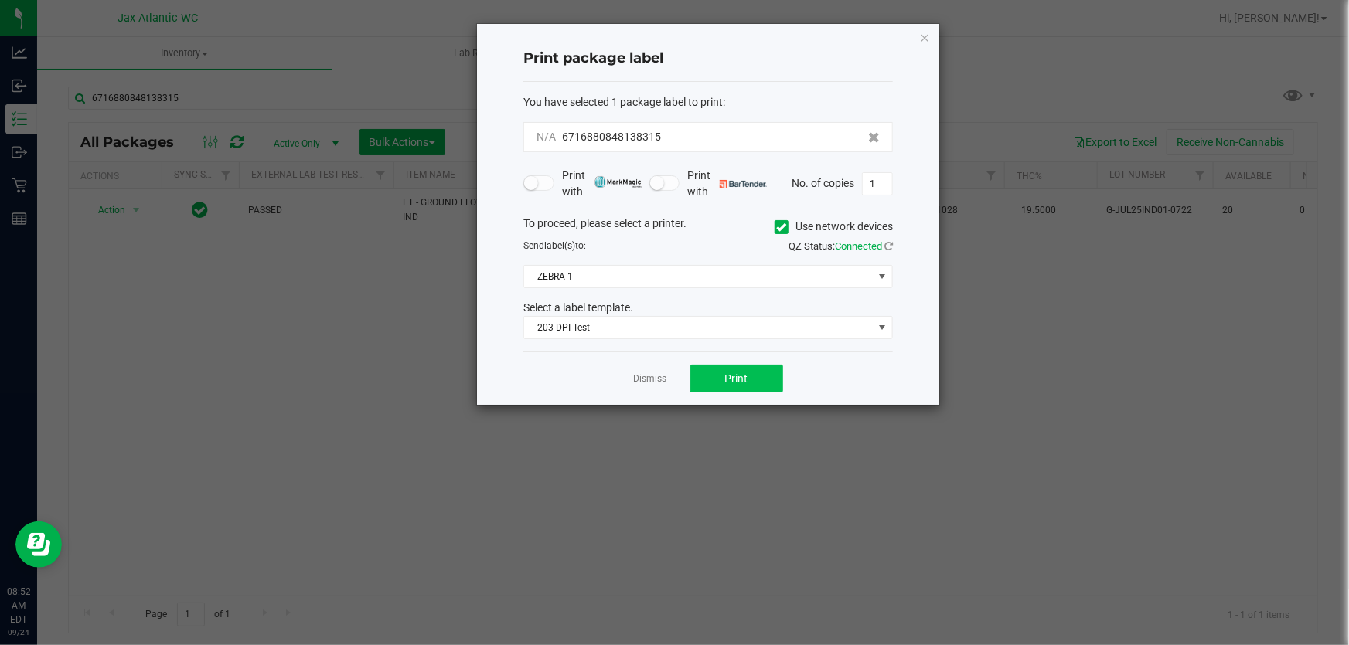
click at [684, 366] on div "Dismiss Print" at bounding box center [707, 378] width 369 height 53
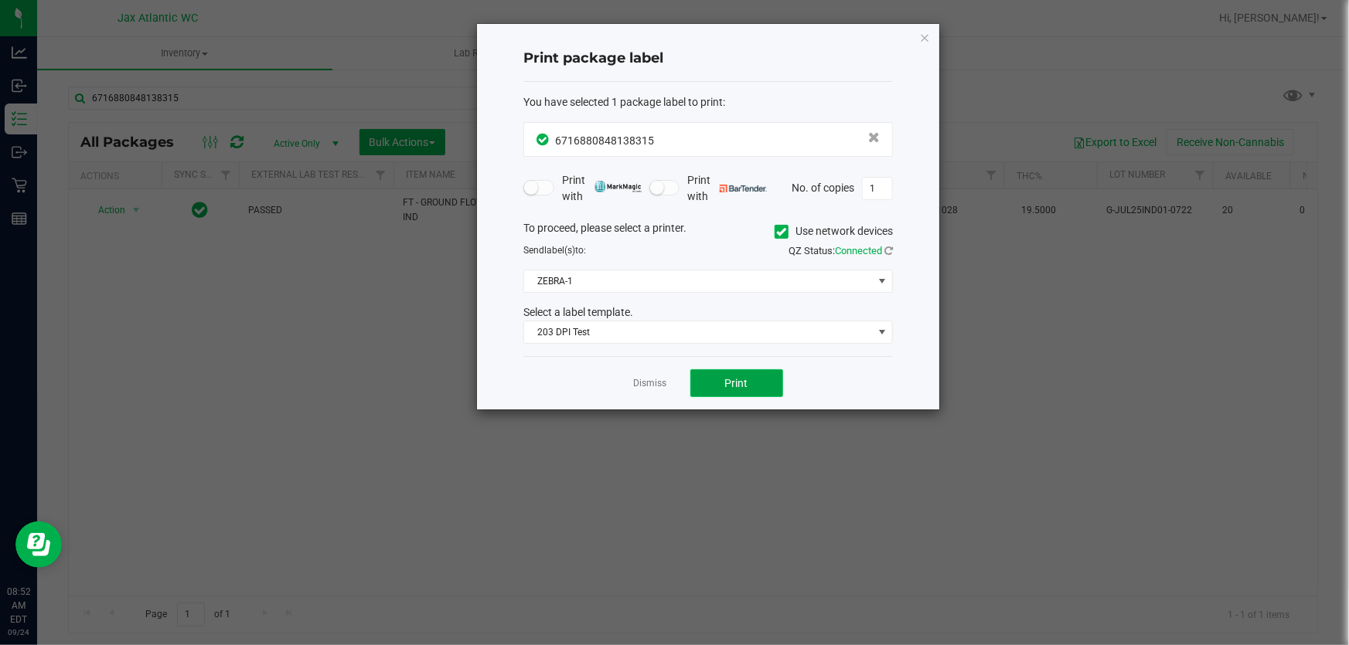
click at [684, 386] on span "Print" at bounding box center [736, 383] width 23 height 12
click at [684, 39] on icon "button" at bounding box center [924, 37] width 11 height 19
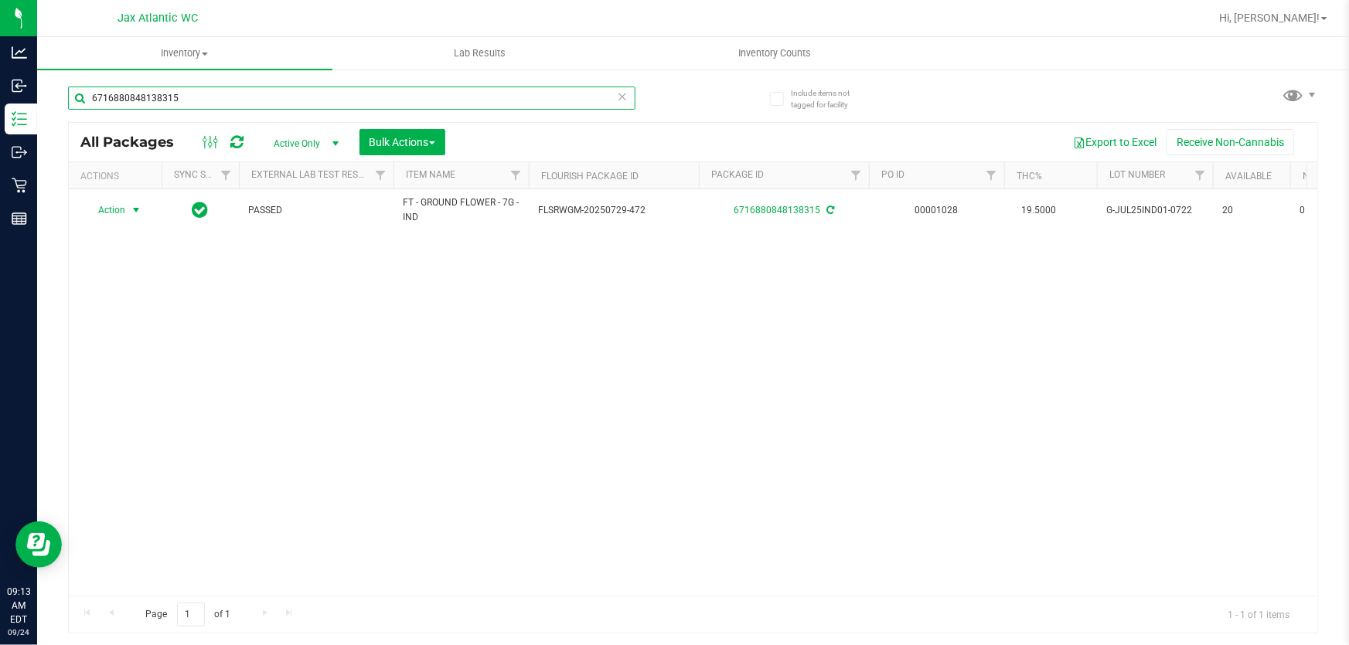
click at [355, 107] on input "6716880848138315" at bounding box center [351, 98] width 567 height 23
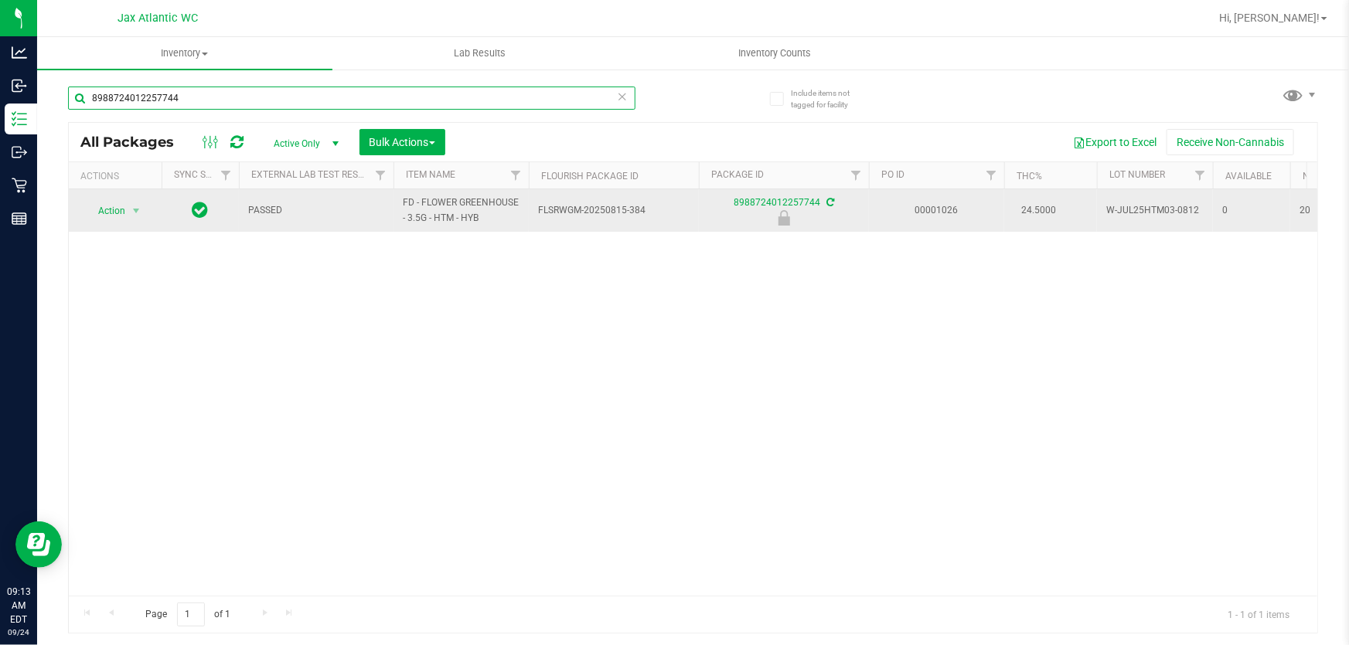
type input "8988724012257744"
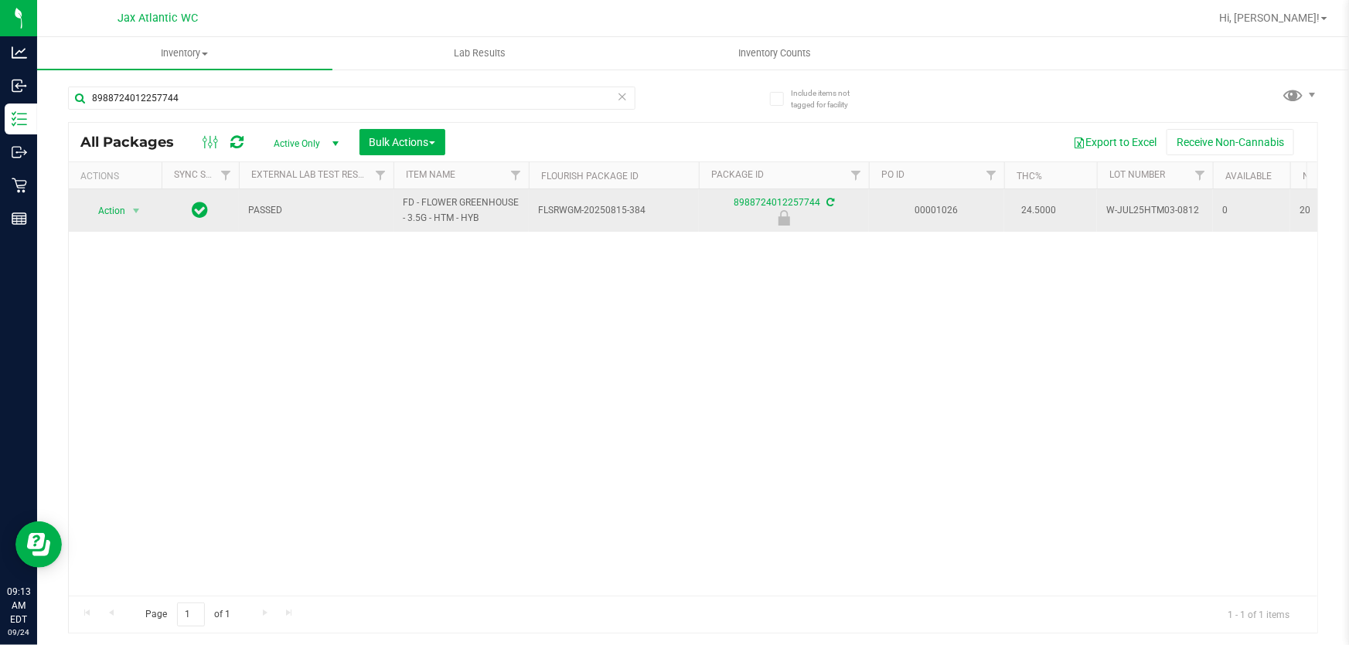
click at [142, 219] on span "select" at bounding box center [136, 211] width 19 height 22
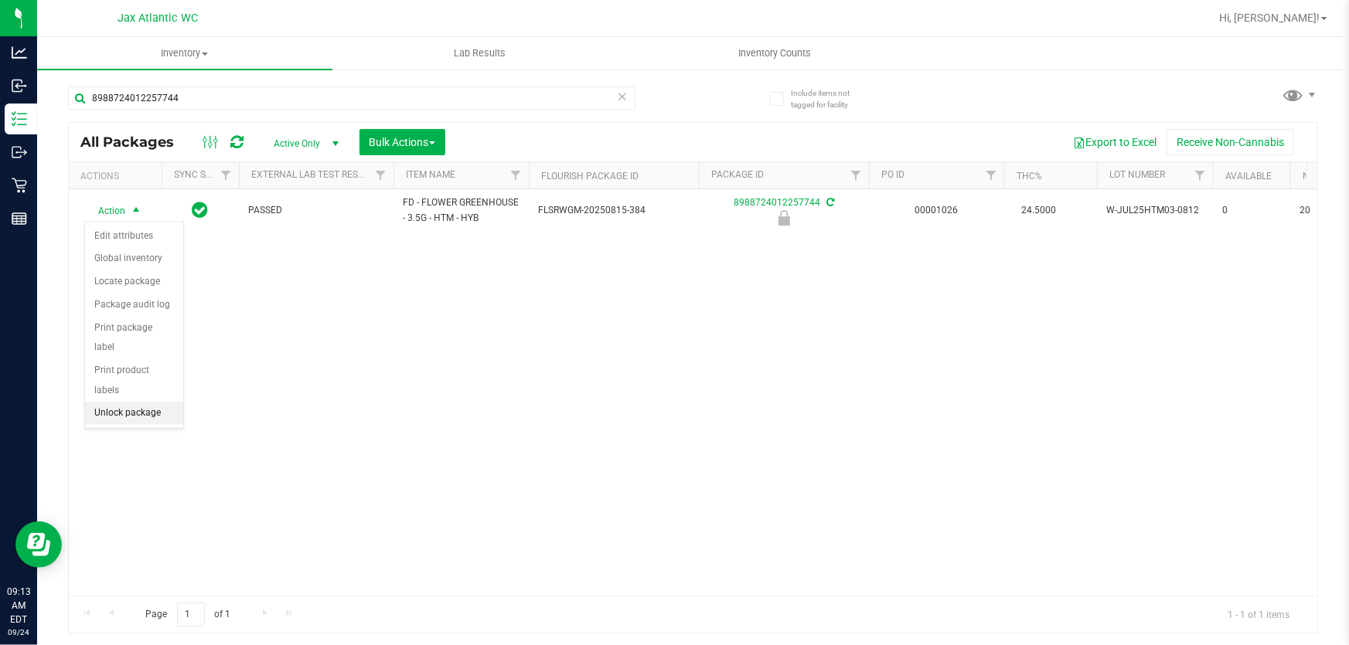
click at [140, 402] on li "Unlock package" at bounding box center [134, 413] width 98 height 23
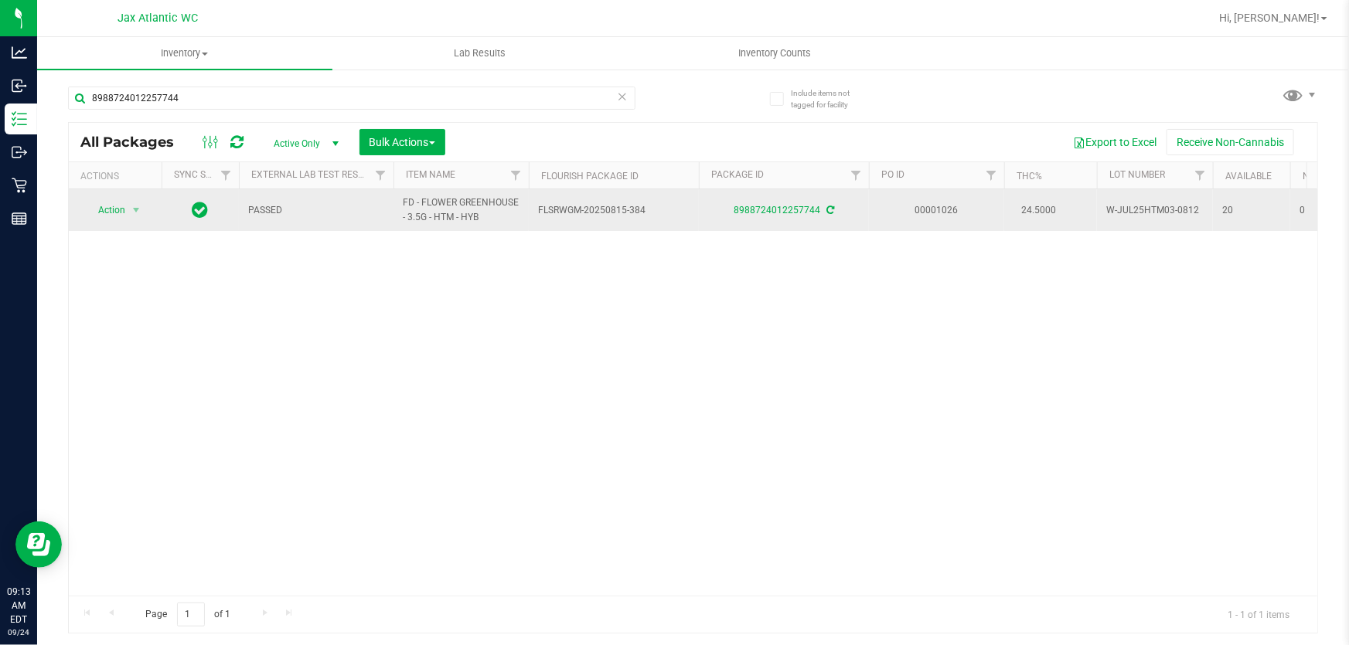
click at [84, 199] on div "Action Action Adjust qty Create package Edit attributes Global inventory Locate…" at bounding box center [115, 210] width 74 height 22
drag, startPoint x: 90, startPoint y: 201, endPoint x: 100, endPoint y: 213, distance: 14.8
click at [90, 202] on span "Action" at bounding box center [105, 210] width 42 height 22
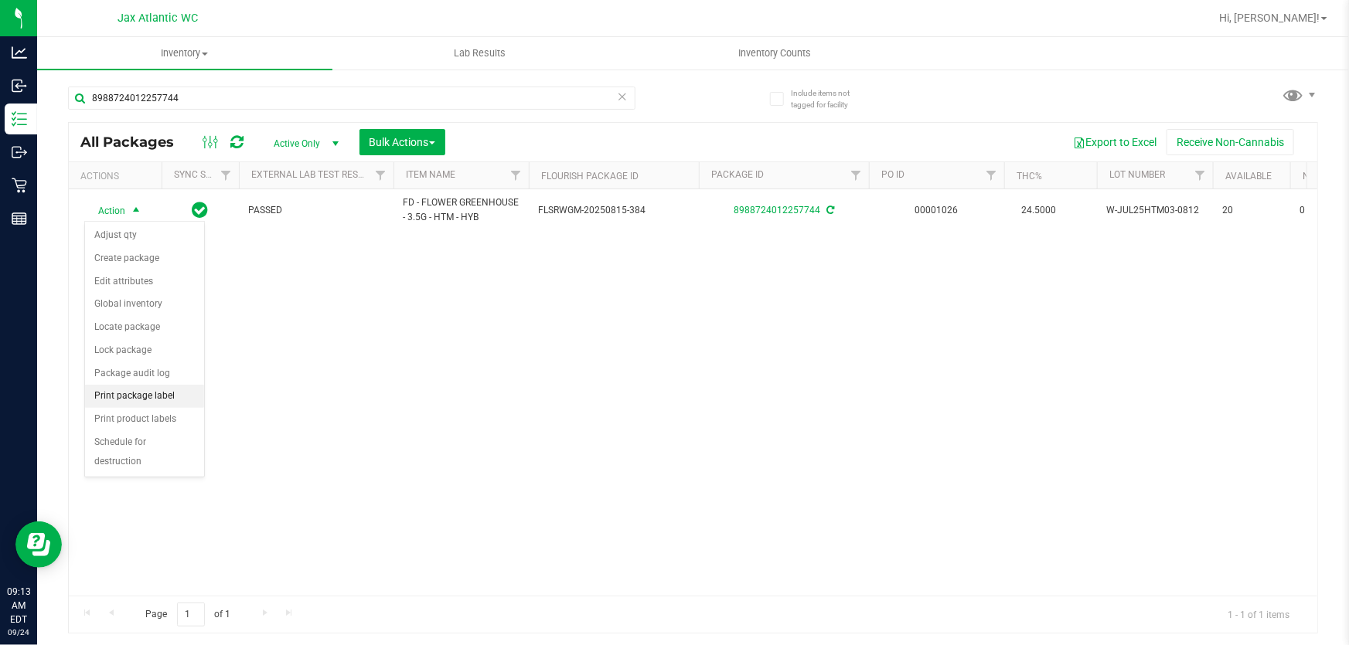
click at [160, 402] on li "Print package label" at bounding box center [144, 396] width 119 height 23
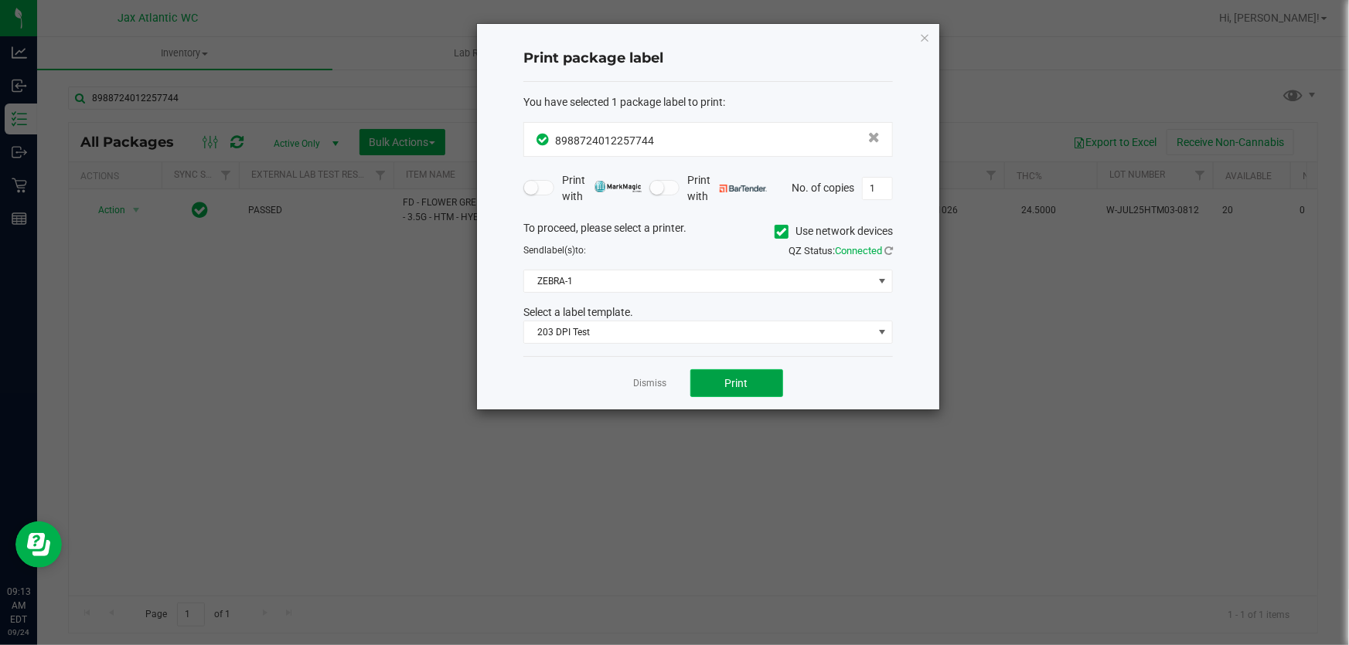
click at [684, 378] on button "Print" at bounding box center [736, 383] width 93 height 28
